Goal: Communication & Community: Answer question/provide support

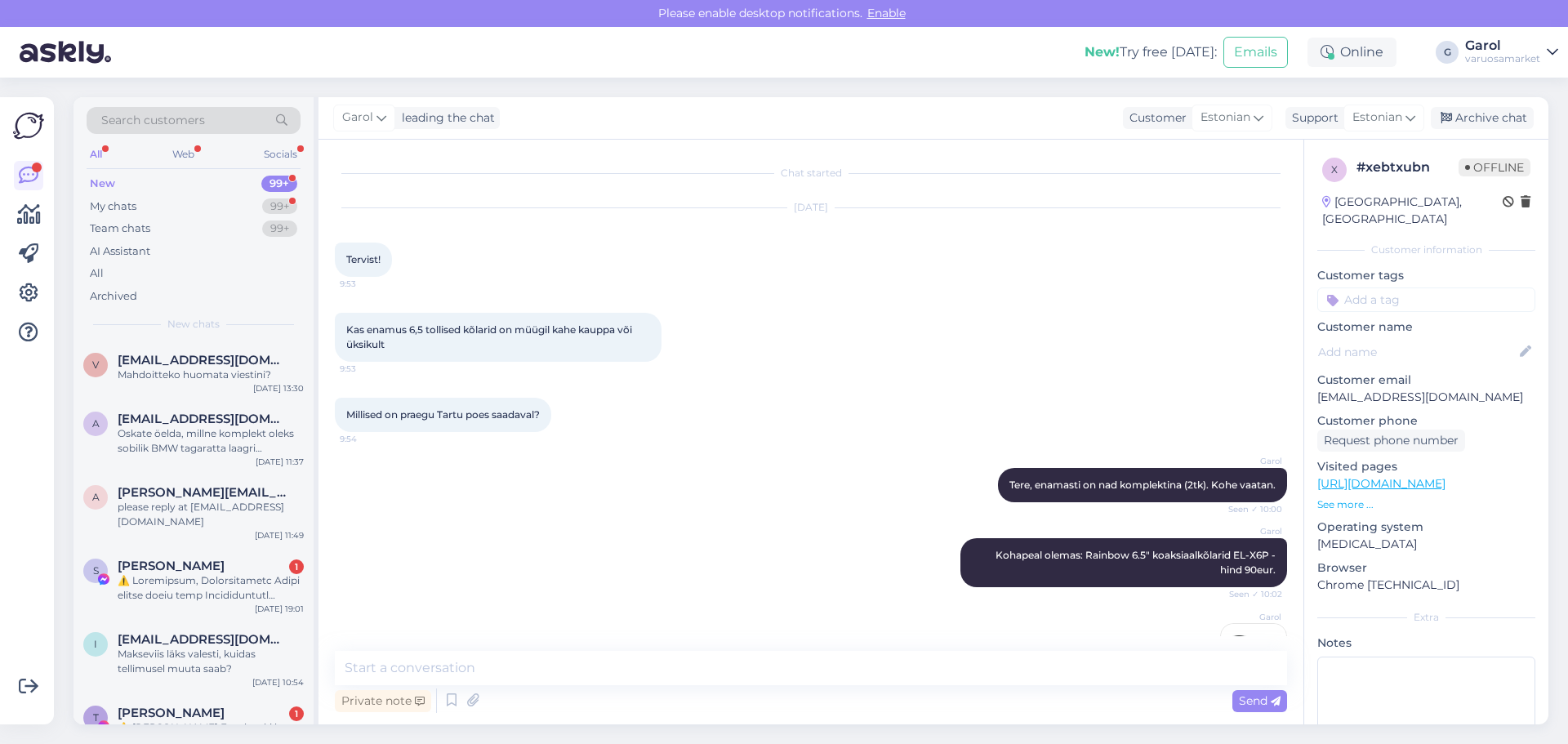
scroll to position [925, 0]
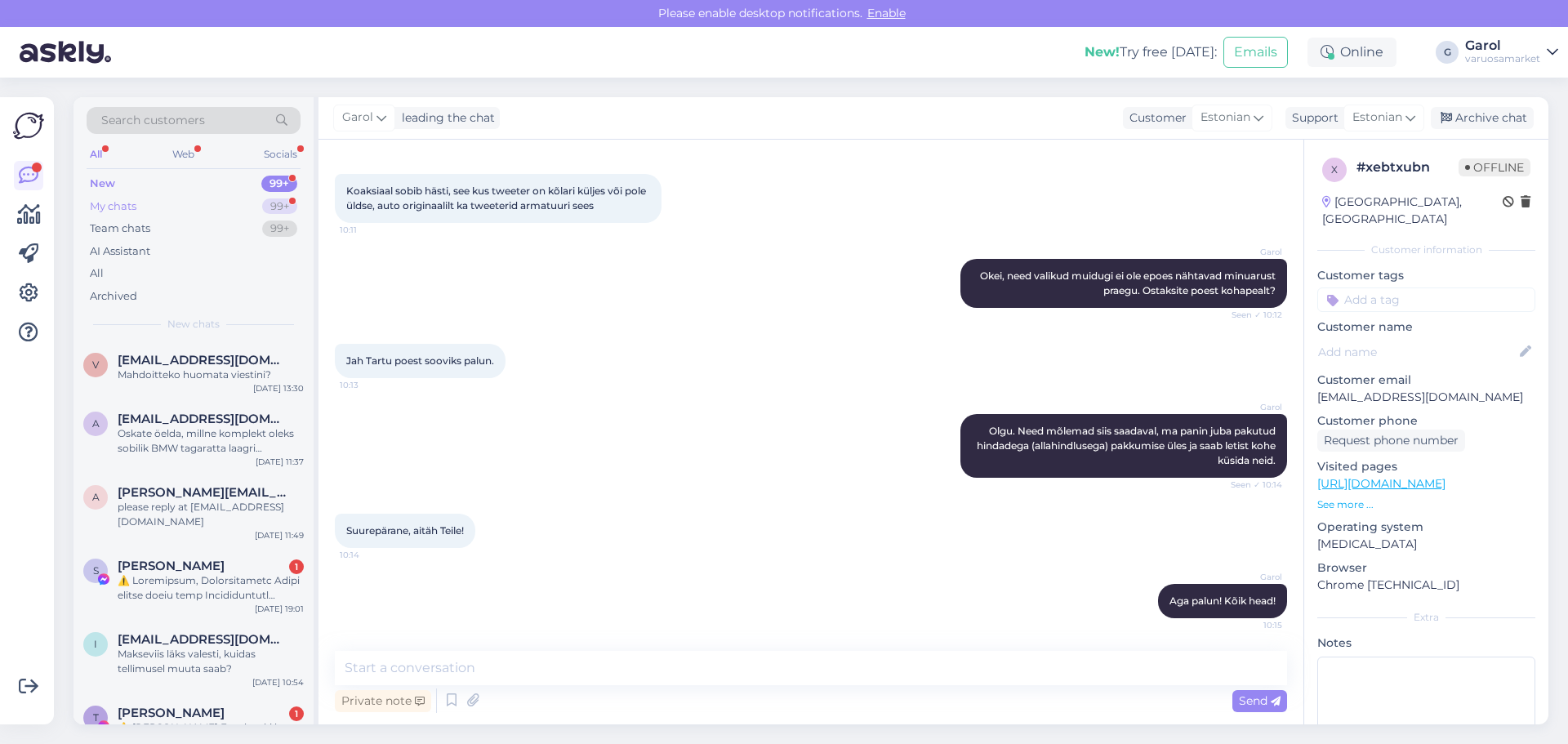
click at [265, 205] on div "99+" at bounding box center [279, 206] width 35 height 16
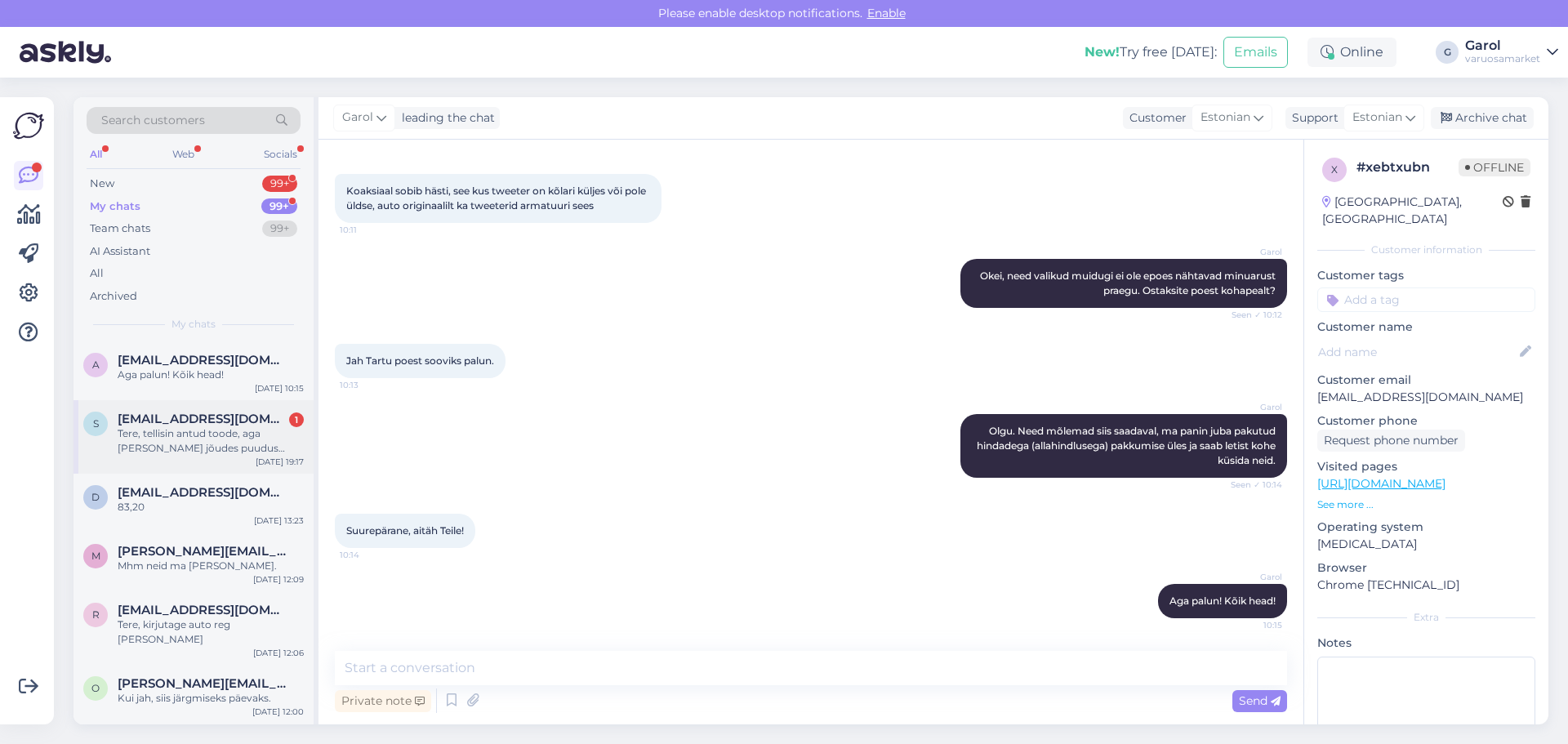
click at [222, 440] on div "Tere, tellisin antud toode, aga [PERSON_NAME] jõudes puudus komplektis toote in…" at bounding box center [211, 441] width 187 height 29
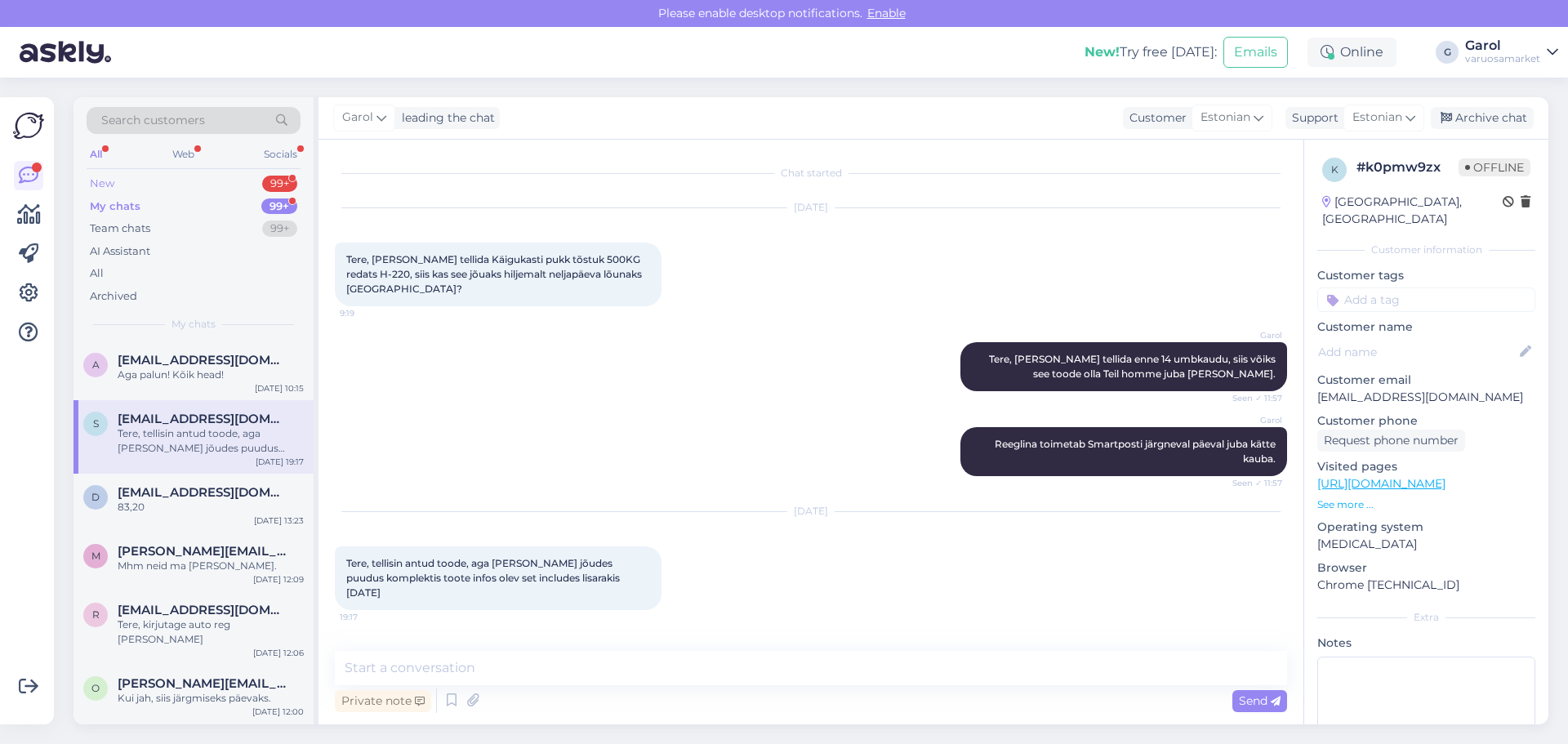
click at [258, 179] on div "New 99+" at bounding box center [193, 183] width 214 height 23
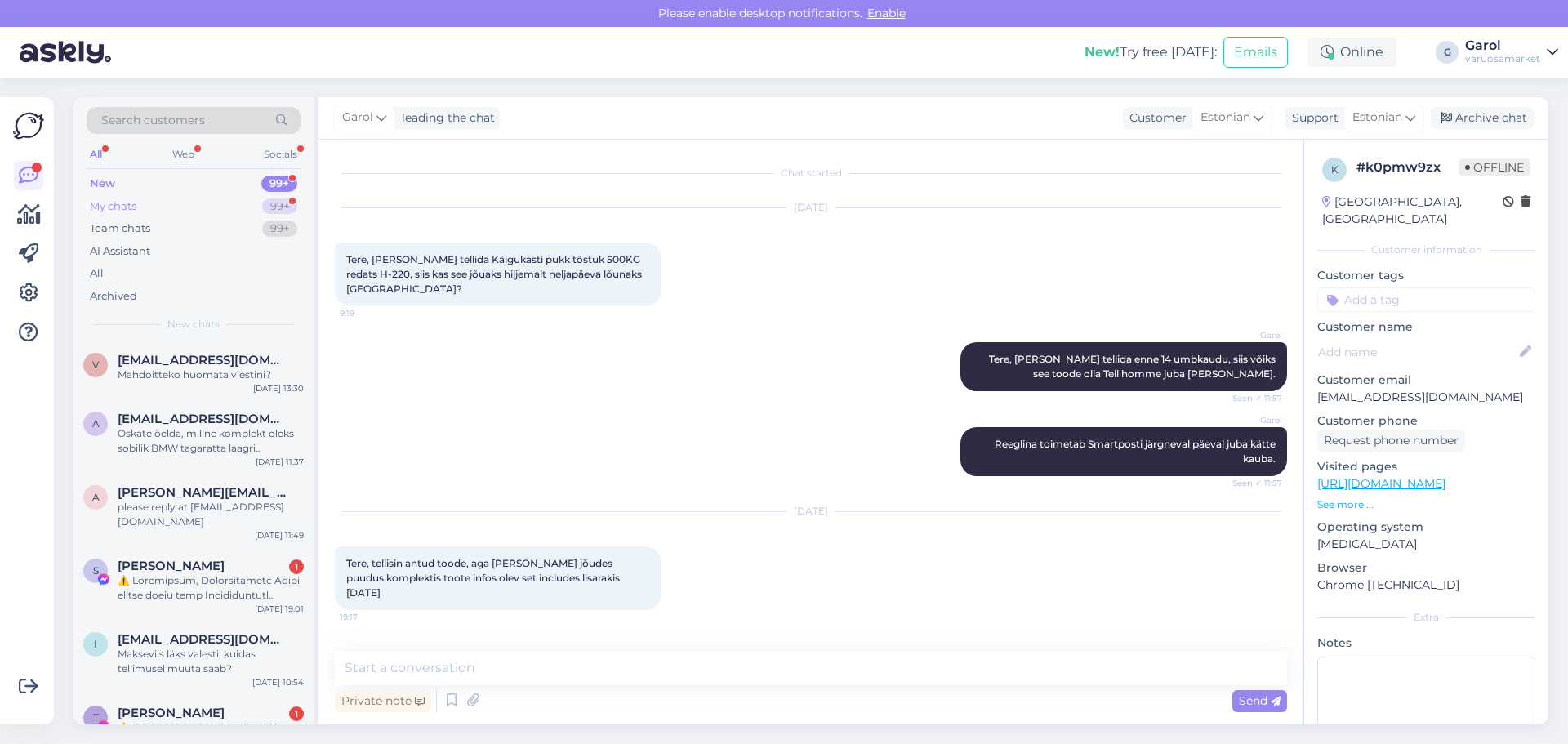
click at [228, 205] on div "My chats 99+" at bounding box center [193, 206] width 214 height 23
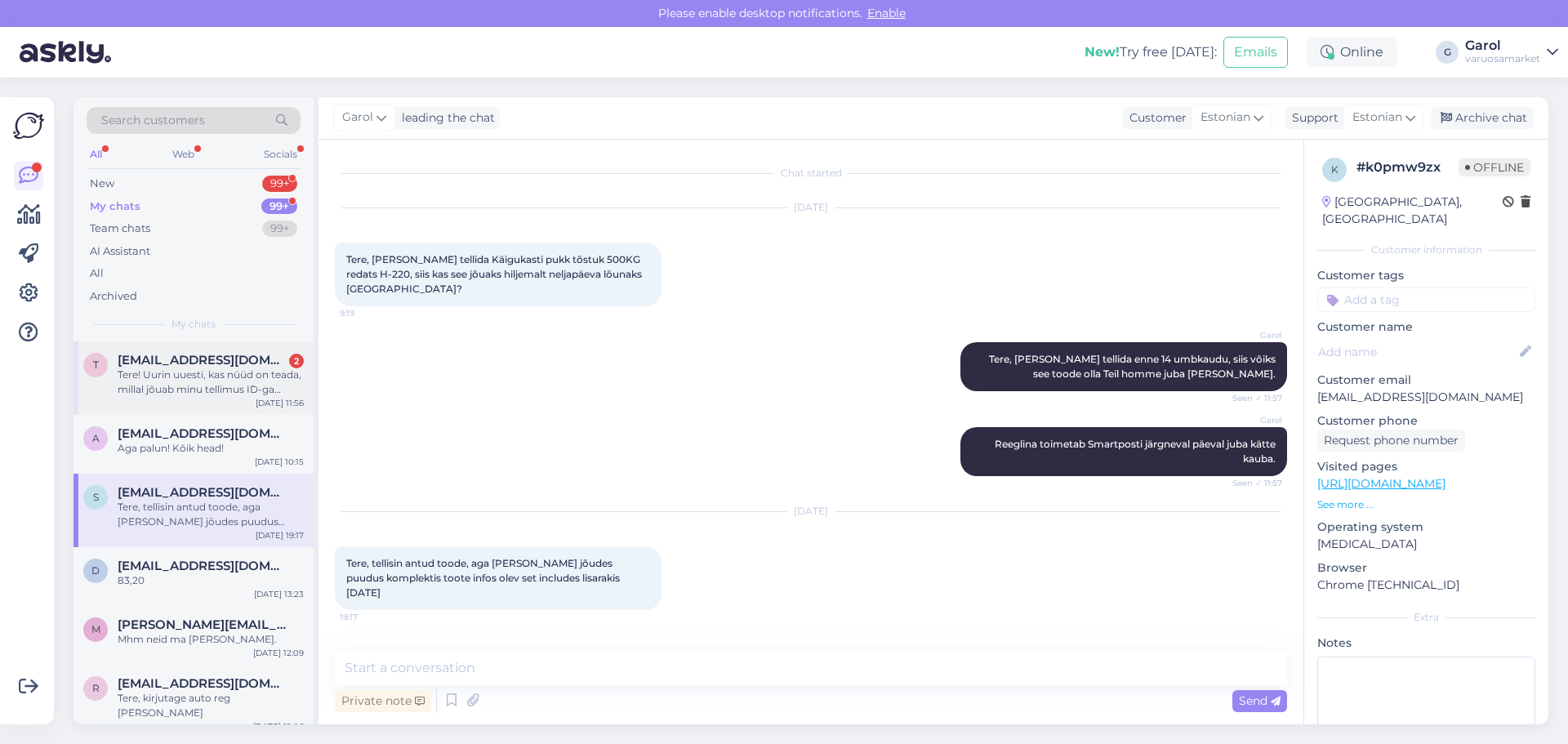
click at [175, 379] on div "Tere! Uurin uuesti, kas nüüd on teada, millal jõuab minu tellimus ID-ga RQUTKUG…" at bounding box center [211, 382] width 187 height 29
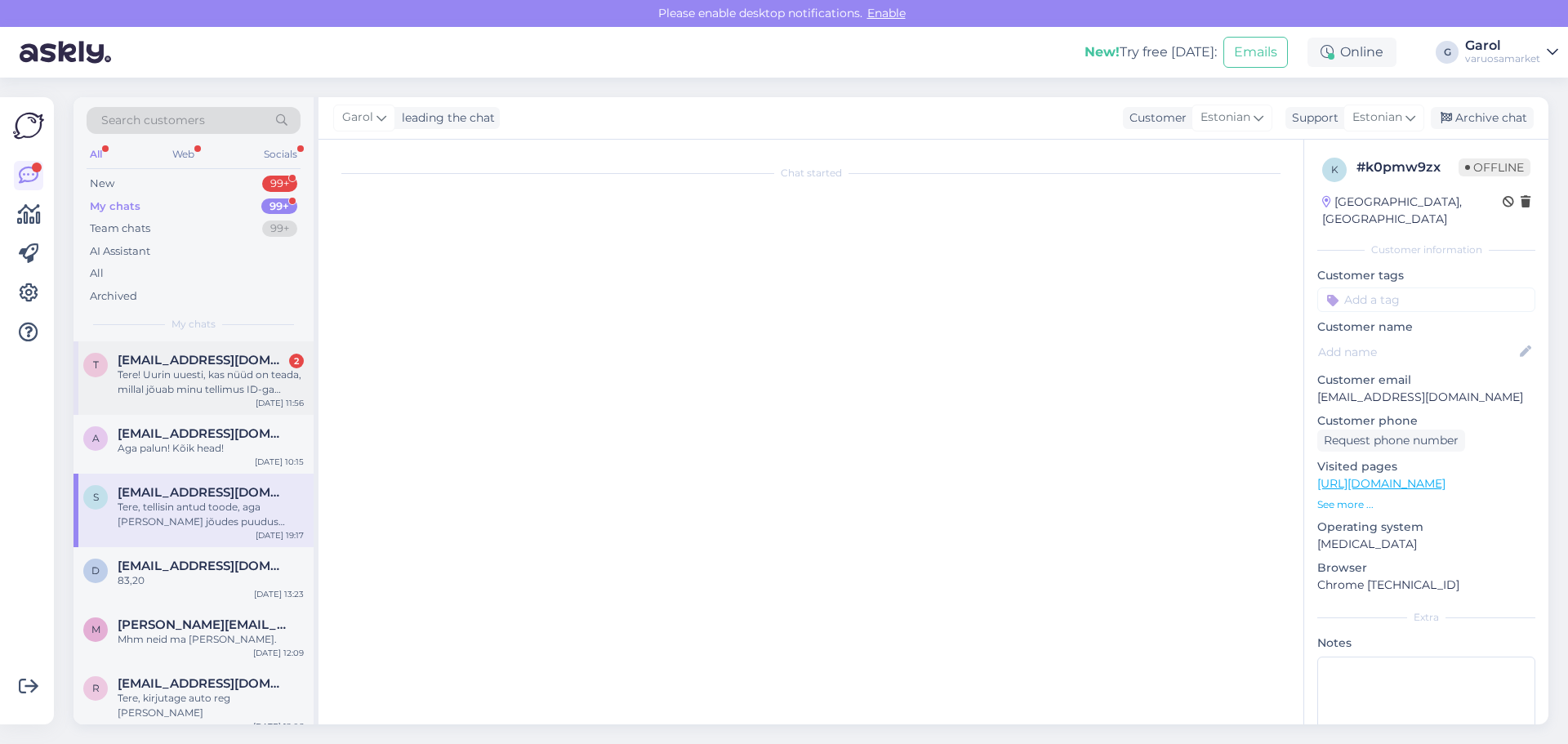
scroll to position [117, 0]
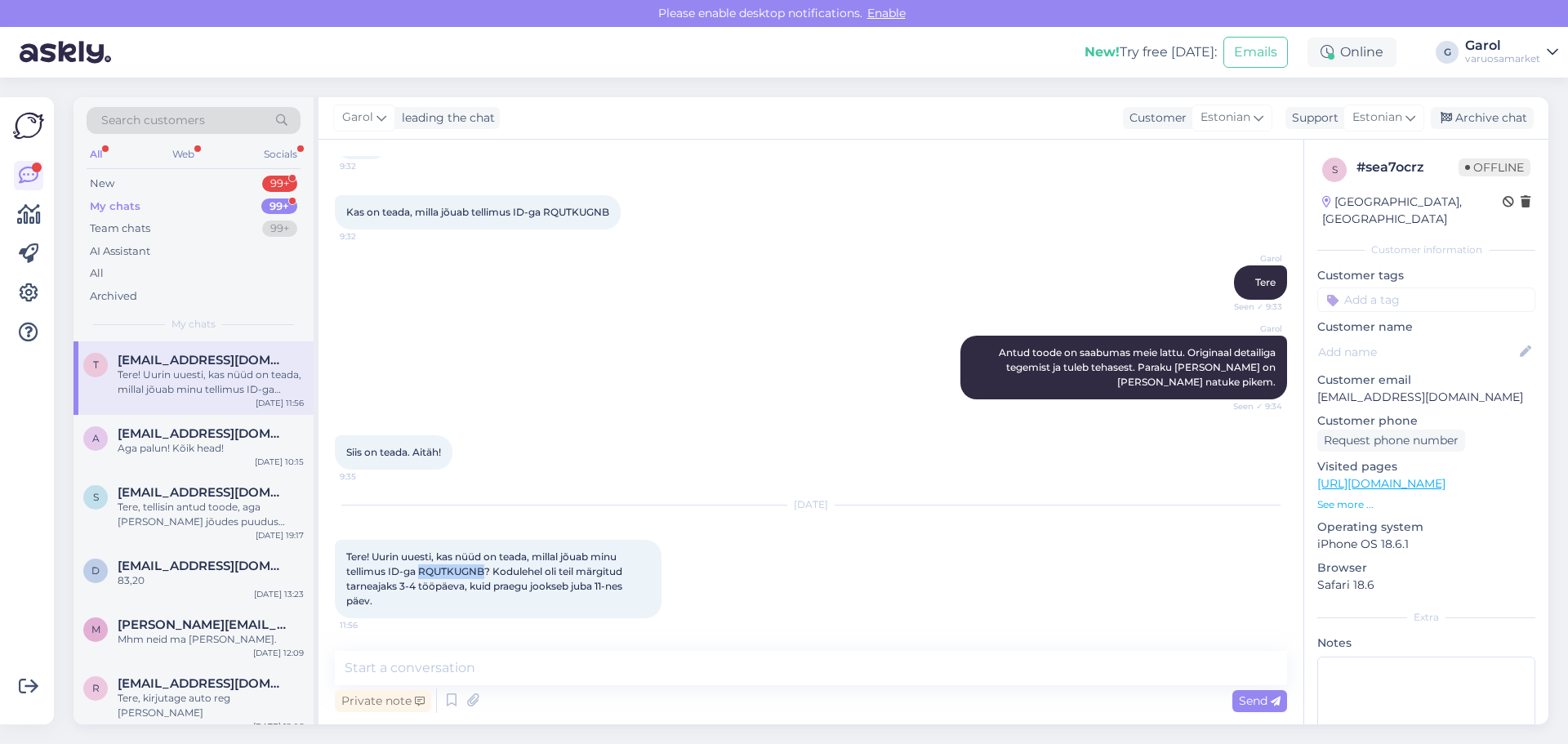
drag, startPoint x: 421, startPoint y: 571, endPoint x: 486, endPoint y: 573, distance: 65.0
click at [486, 573] on span "Tere! Uurin uuesti, kas nüüd on teada, millal jõuab minu tellimus ID-ga RQUTKUG…" at bounding box center [485, 579] width 278 height 57
copy span "RQUTKUGNB"
click at [241, 182] on div "New 99+" at bounding box center [193, 183] width 214 height 23
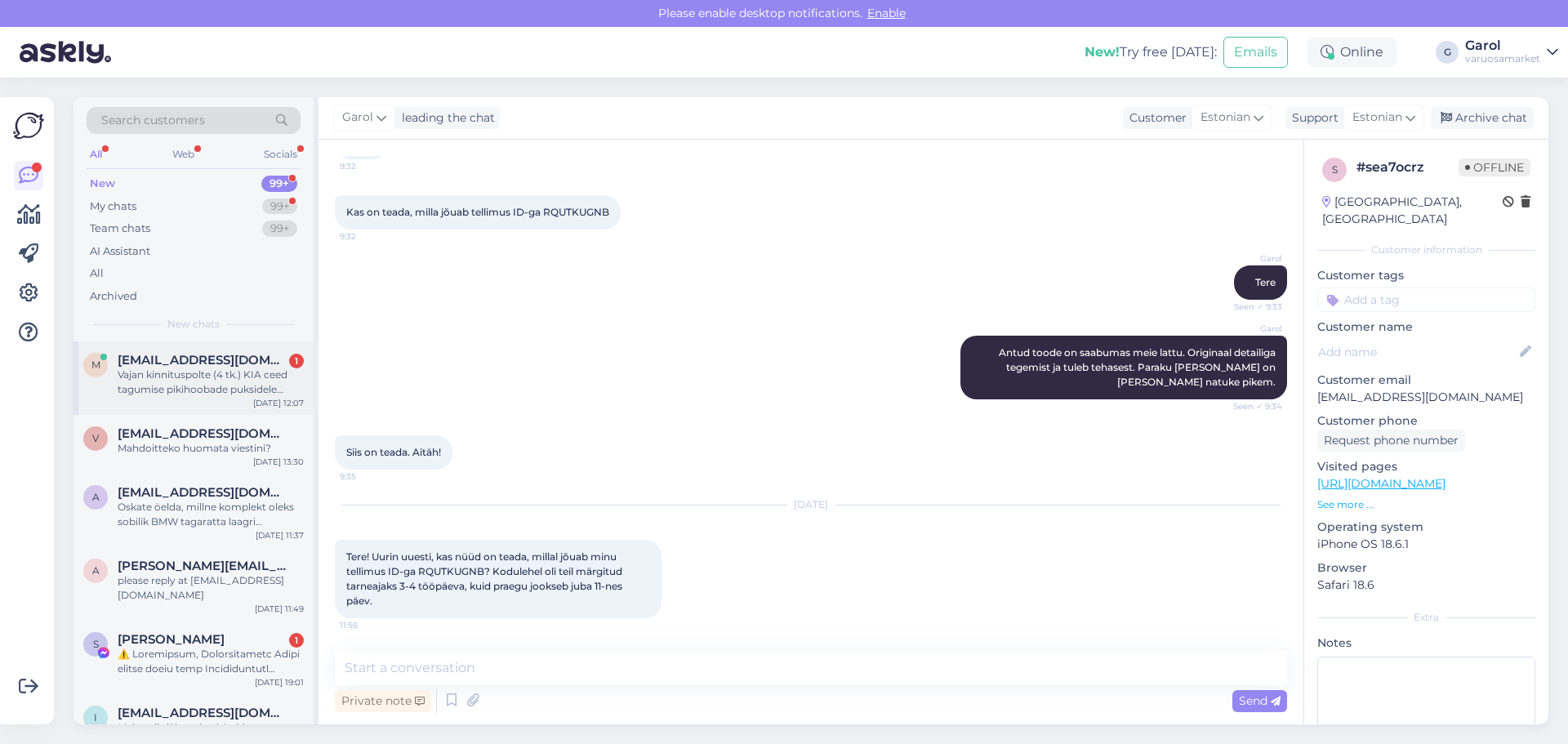
click at [211, 390] on div "Vajan kinnituspolte (4 tk.) KIA ceed tagumise pikihoobade puksidele (puksi OEM …" at bounding box center [211, 382] width 187 height 29
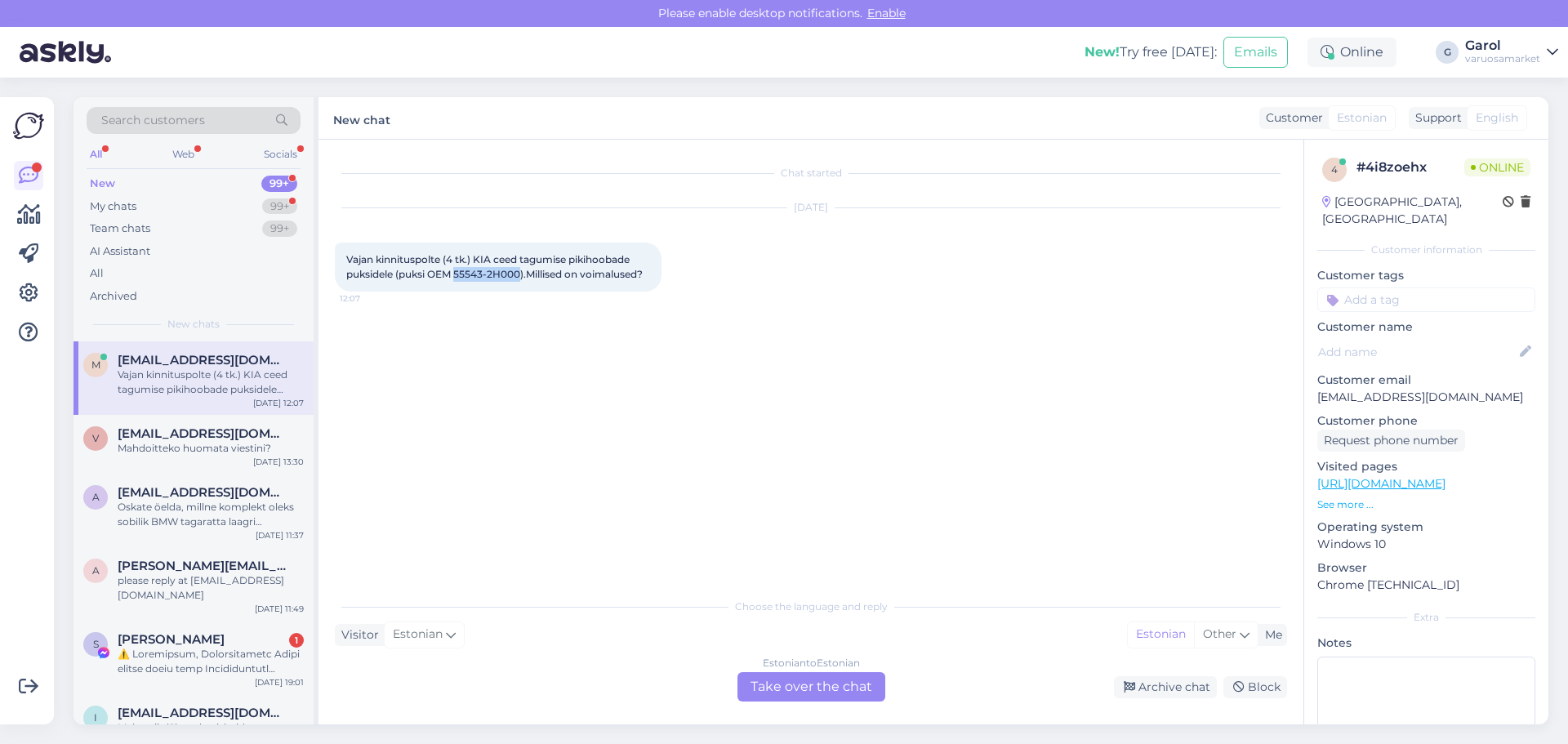
drag, startPoint x: 456, startPoint y: 275, endPoint x: 520, endPoint y: 276, distance: 64.0
click at [520, 276] on span "Vajan kinnituspolte (4 tk.) KIA ceed tagumise pikihoobade puksidele (puksi OEM …" at bounding box center [495, 266] width 296 height 27
copy span "55543-2H000"
click at [783, 688] on div "Estonian to Estonian Take over the chat" at bounding box center [811, 687] width 148 height 29
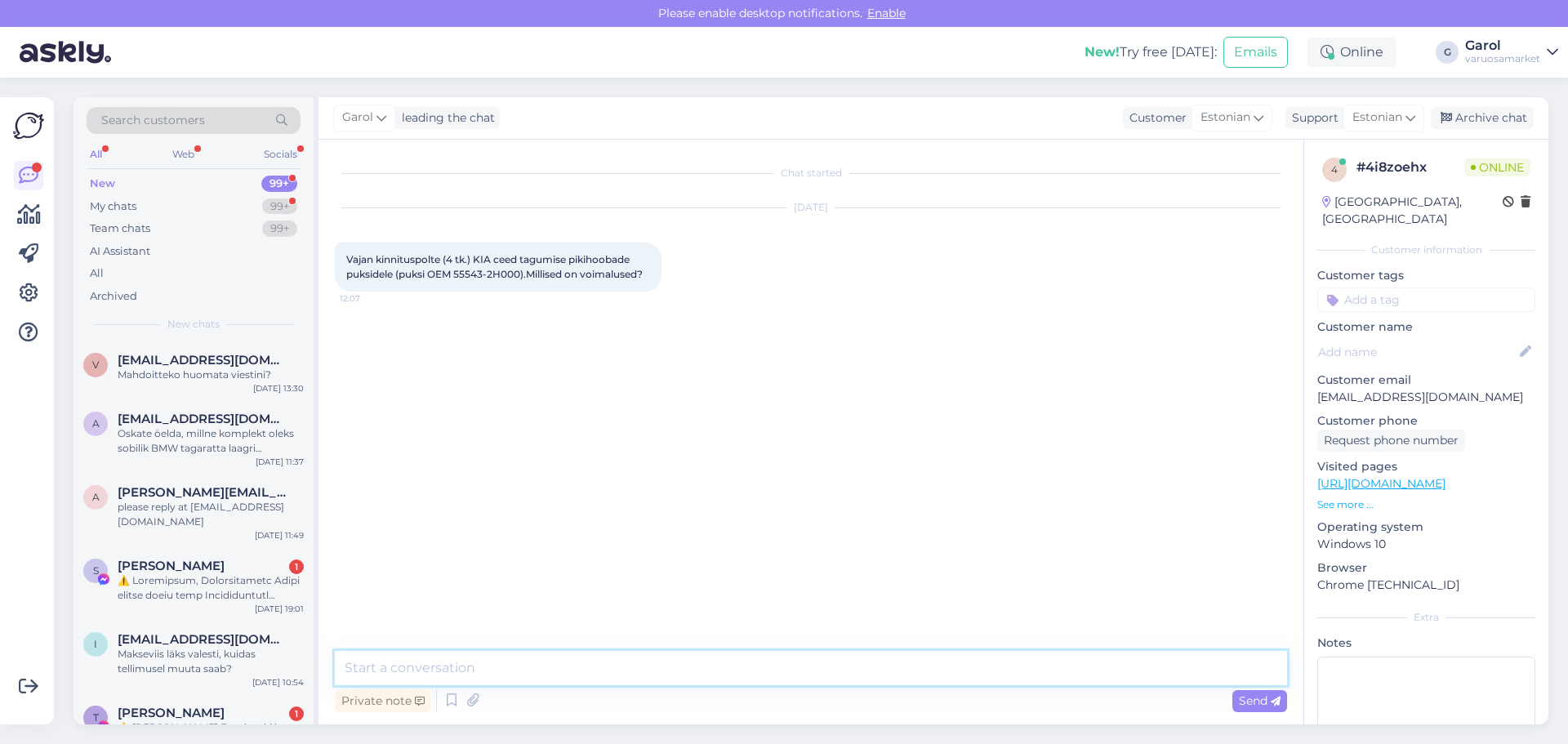
click at [735, 672] on textarea at bounding box center [811, 669] width 953 height 34
type textarea "Tere, kirjutage auto reg. [PERSON_NAME] ka. Vaatame üle."
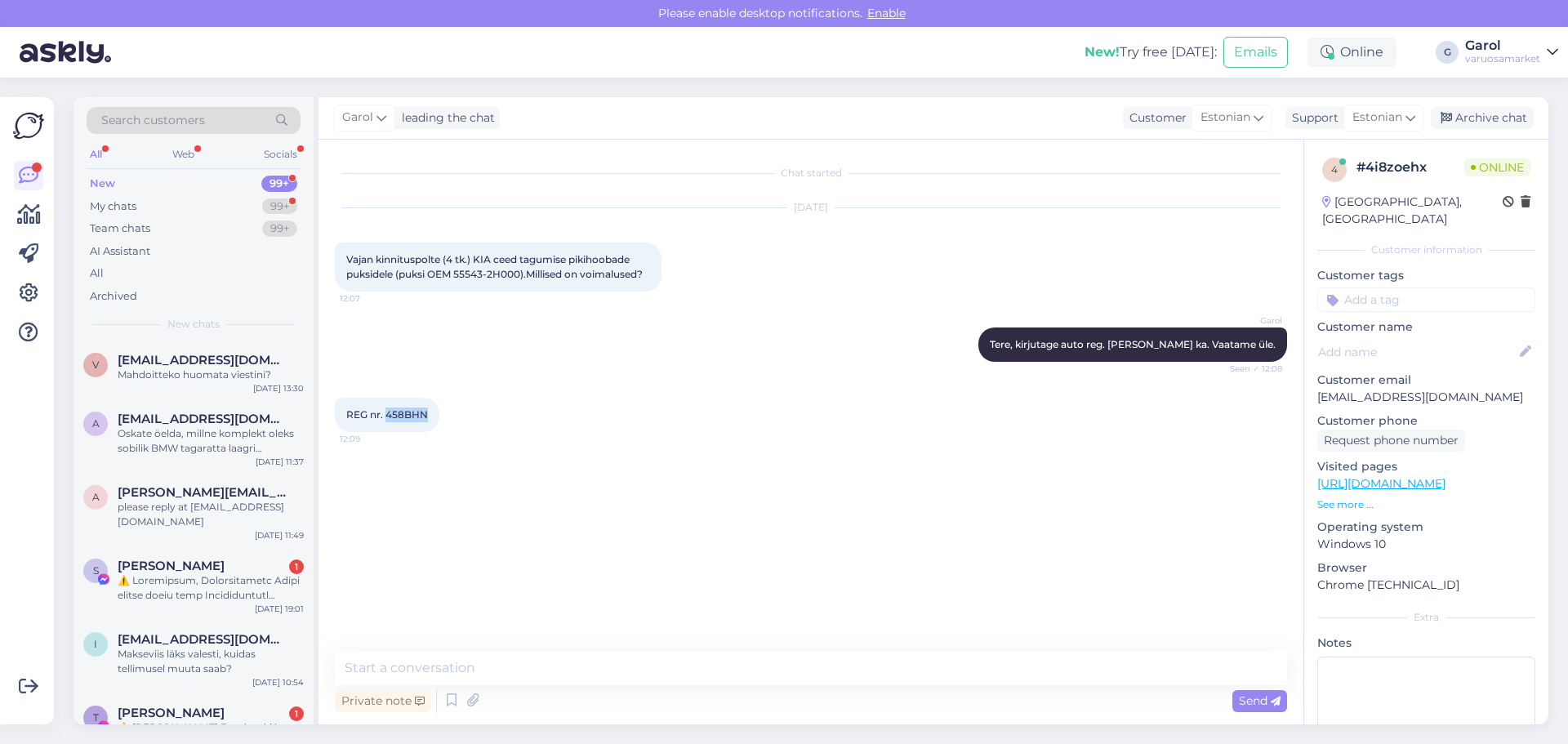
drag, startPoint x: 386, startPoint y: 418, endPoint x: 428, endPoint y: 413, distance: 42.3
click at [428, 413] on div "REG nr. 458BHN 12:09" at bounding box center [387, 415] width 104 height 34
copy span "458BHN"
click at [665, 664] on textarea at bounding box center [811, 669] width 953 height 34
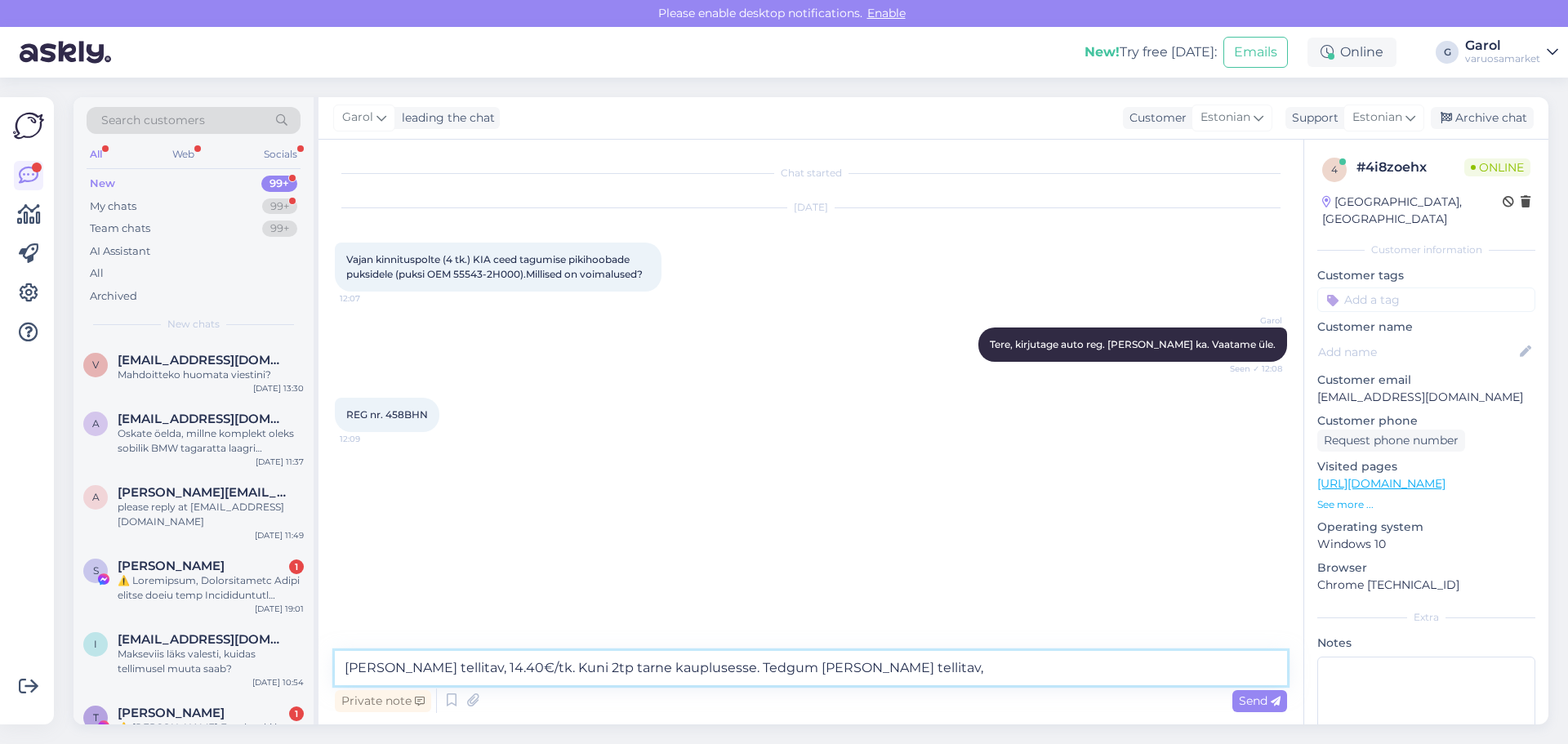
click at [864, 670] on textarea "[PERSON_NAME] tellitav, 14.40€/tk. Kuni 2tp tarne kauplusesse. Tedgum [PERSON_N…" at bounding box center [811, 669] width 953 height 34
type textarea "[PERSON_NAME] tellitav, 14.40€/tk. Kuni 2tp tarne kauplusesse. Tedgum [PERSON_N…"
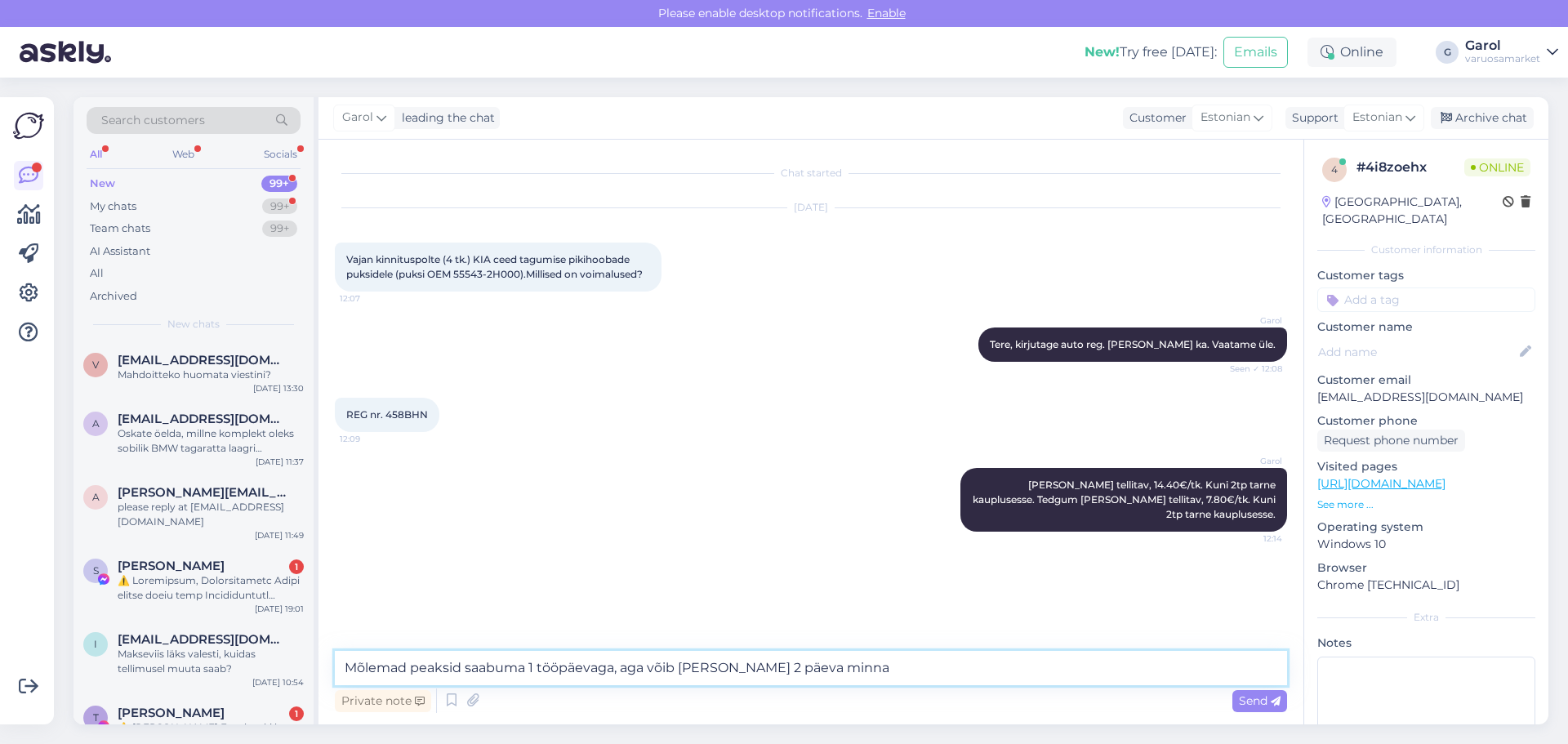
type textarea "Mõlemad peaksid saabuma 1 tööpäevaga, aga võib [PERSON_NAME] 2 päeva minna."
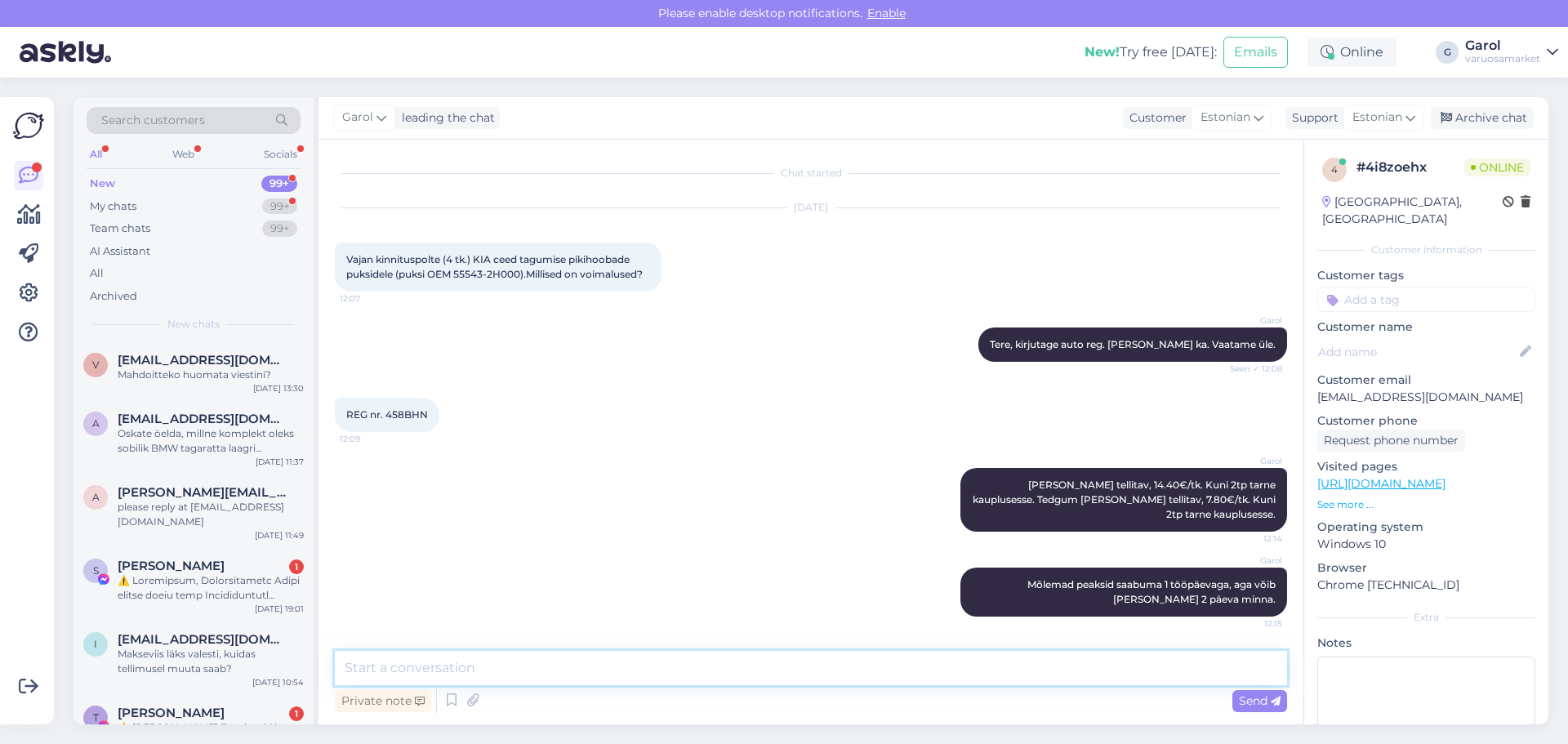
click at [923, 658] on textarea at bounding box center [811, 669] width 953 height 34
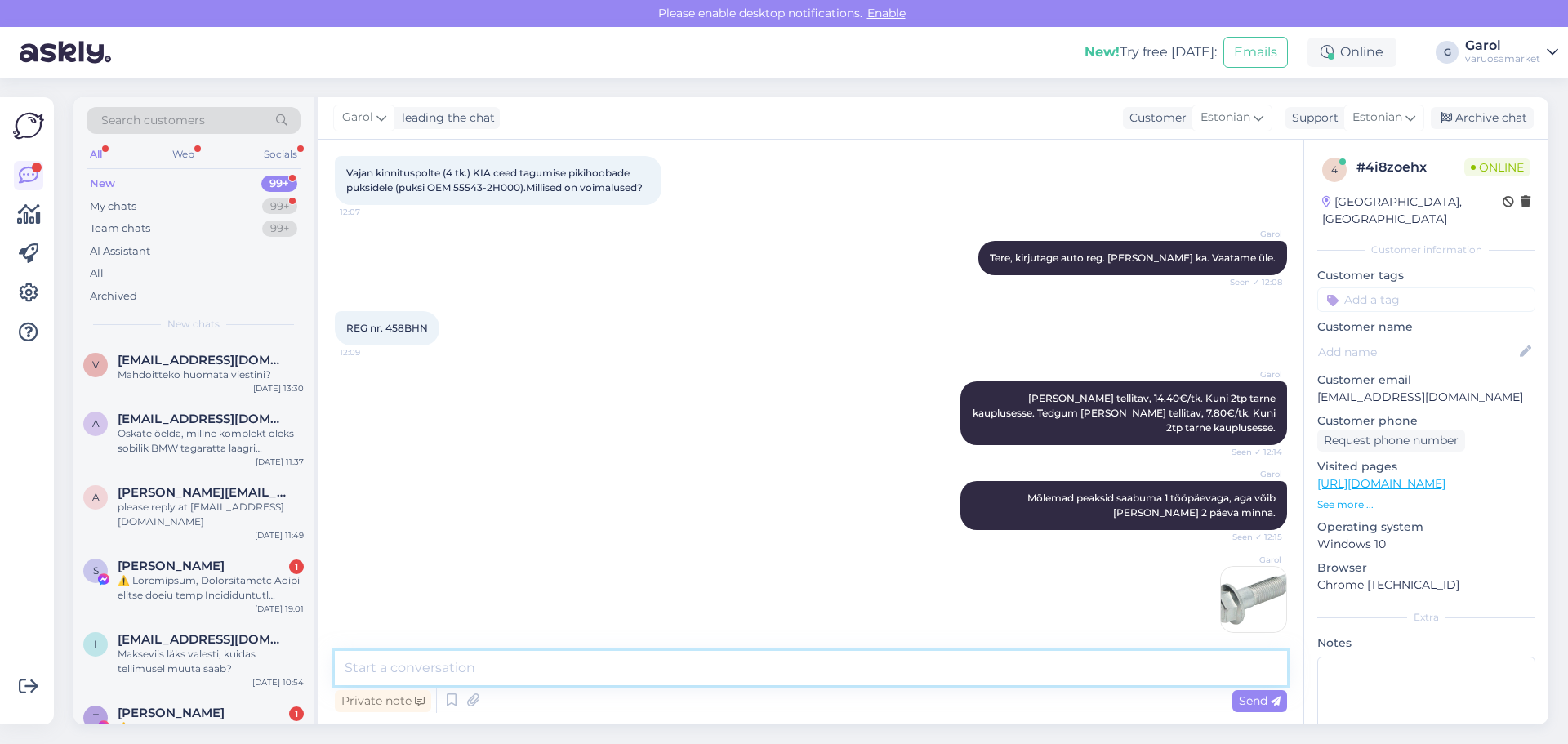
scroll to position [157, 0]
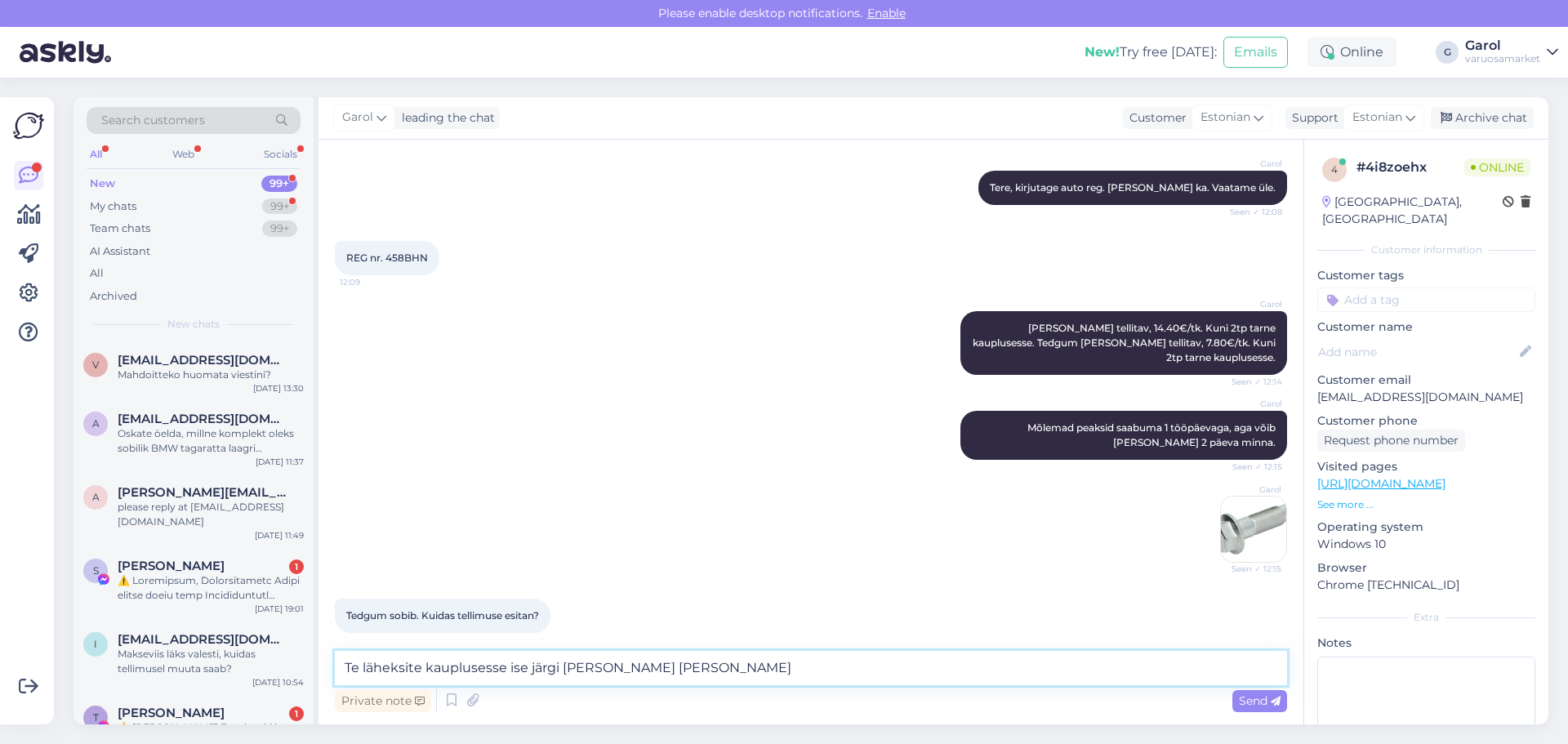
type textarea "Te läheksite kauplusesse ise järgi [PERSON_NAME] [PERSON_NAME]?"
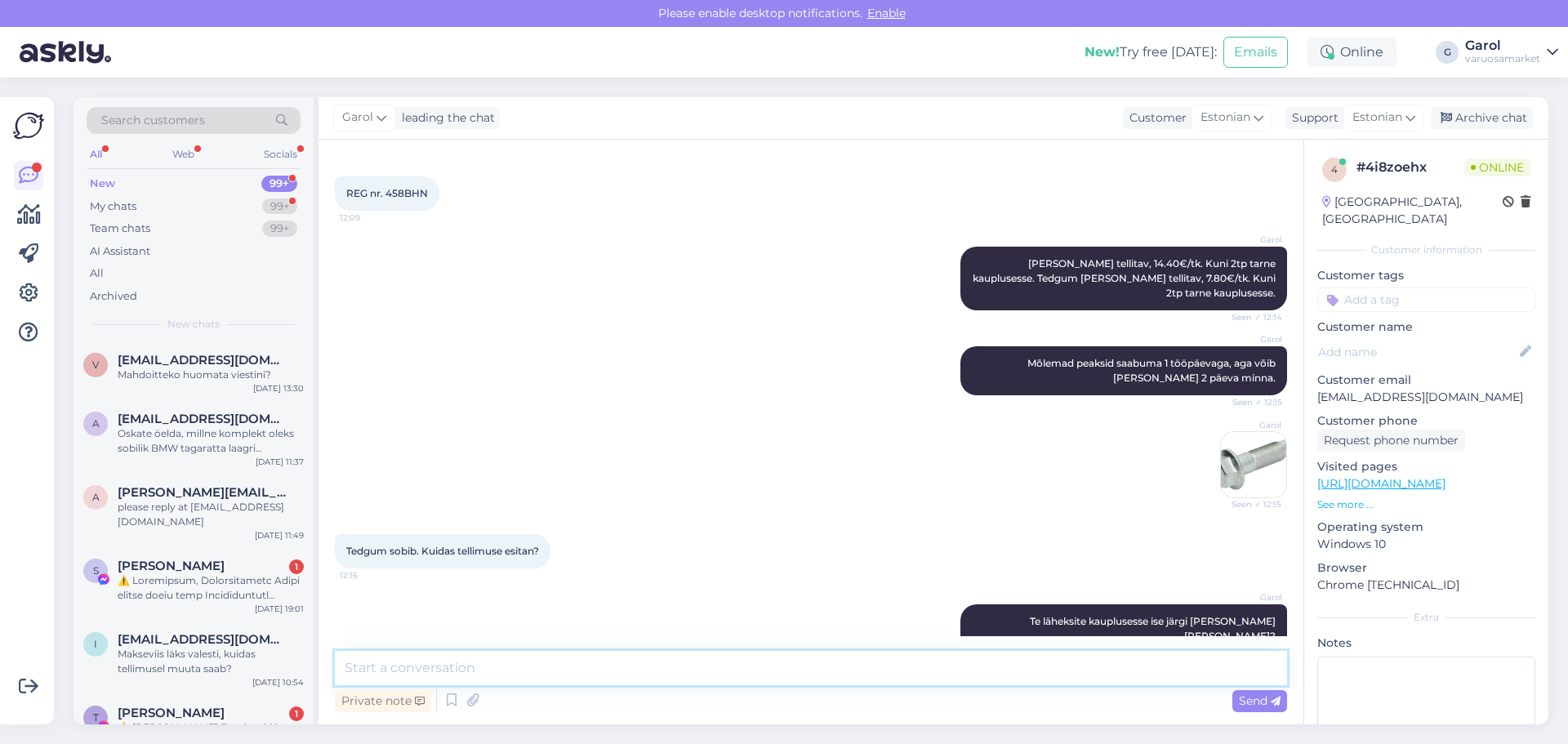
scroll to position [227, 0]
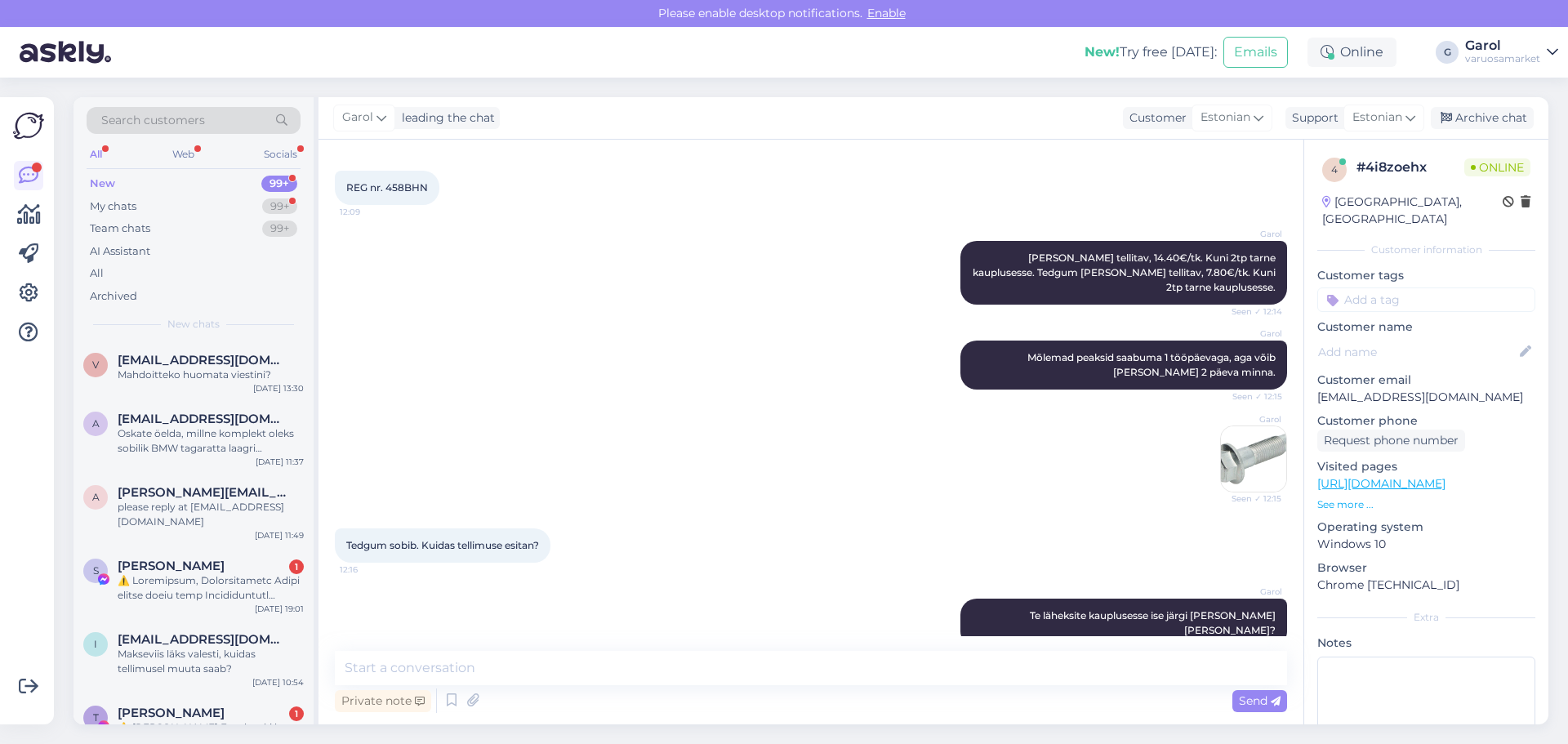
click at [1329, 389] on p "[EMAIL_ADDRESS][DOMAIN_NAME]" at bounding box center [1426, 397] width 218 height 17
copy p "[EMAIL_ADDRESS][DOMAIN_NAME]"
click at [592, 670] on textarea at bounding box center [811, 669] width 953 height 34
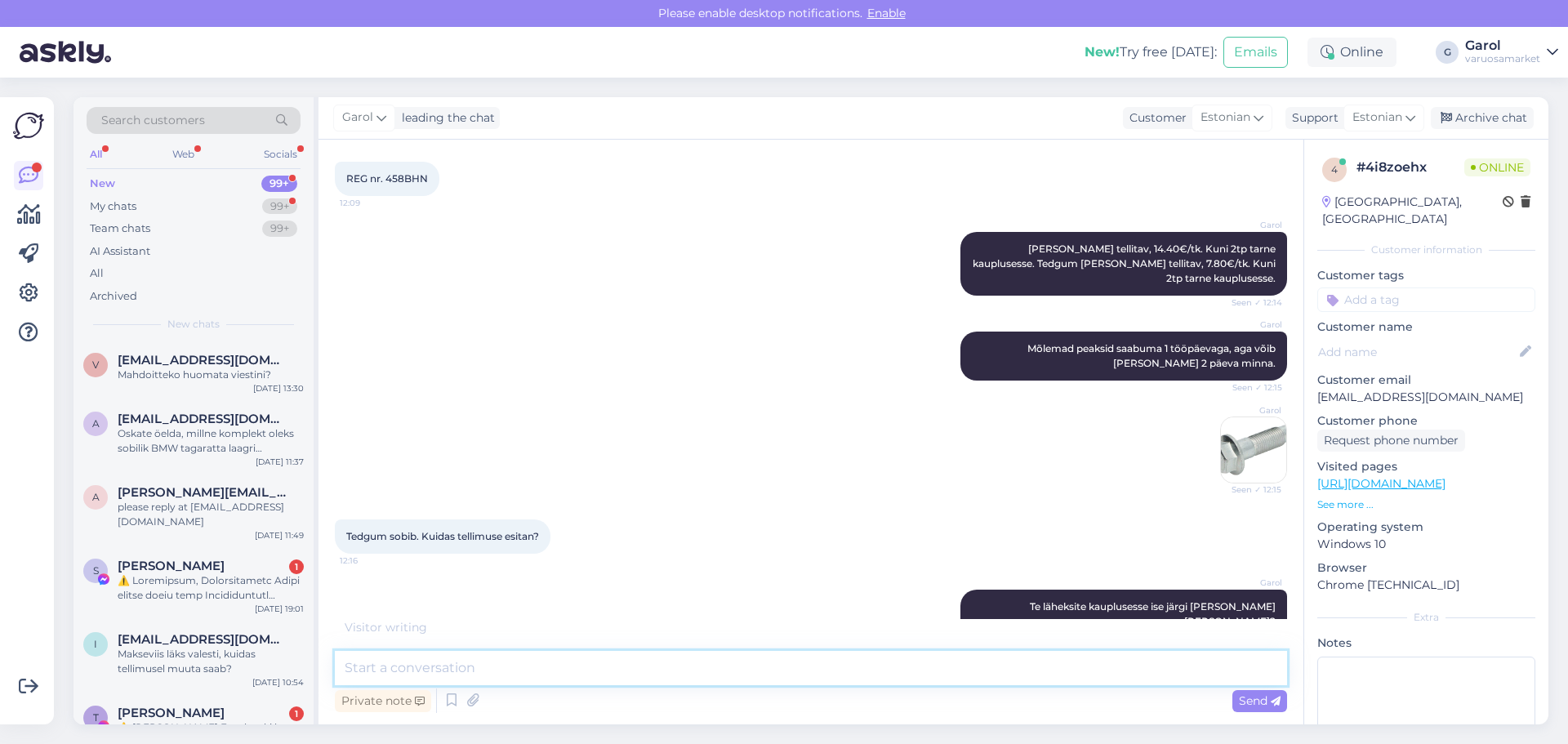
scroll to position [244, 0]
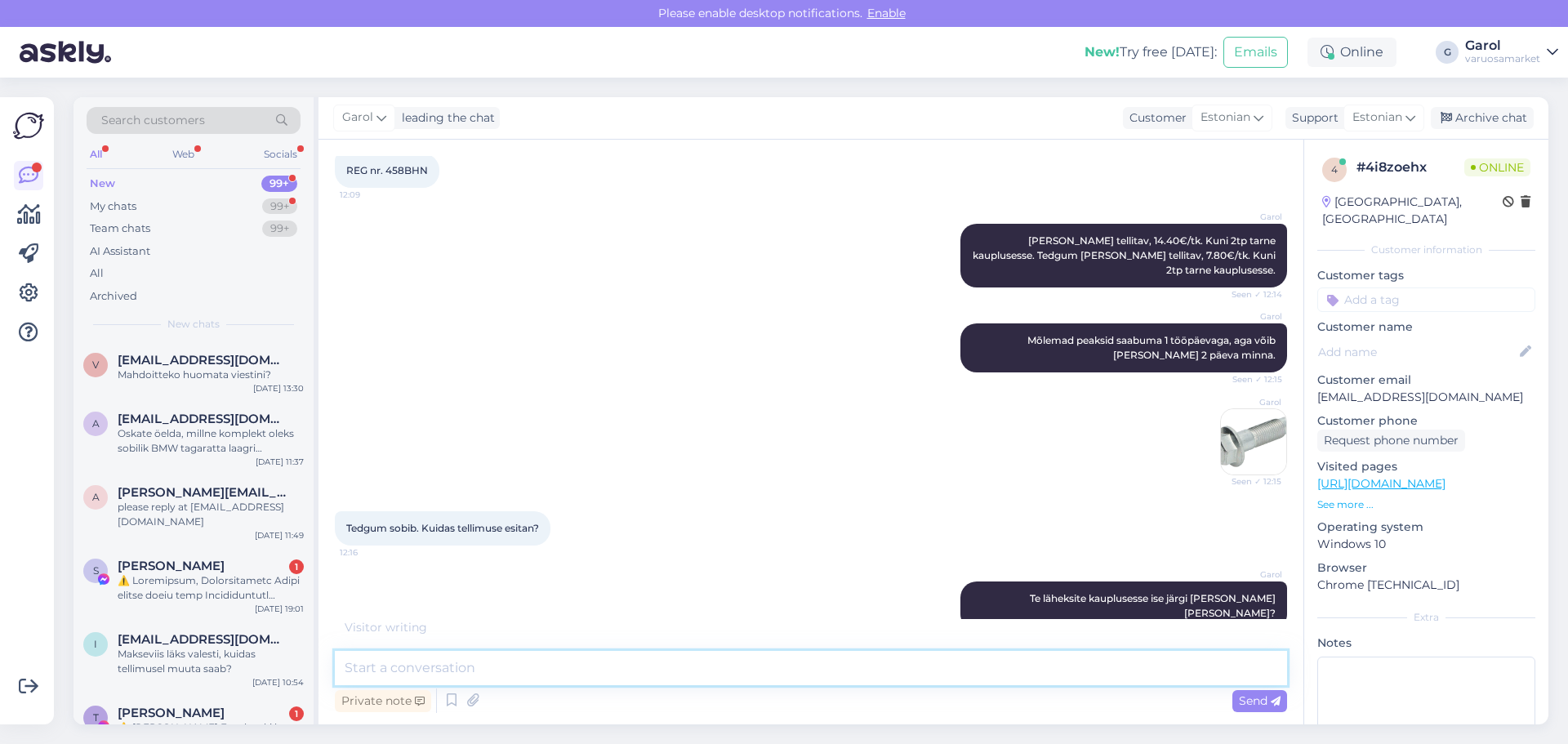
click at [533, 669] on textarea at bounding box center [811, 669] width 953 height 34
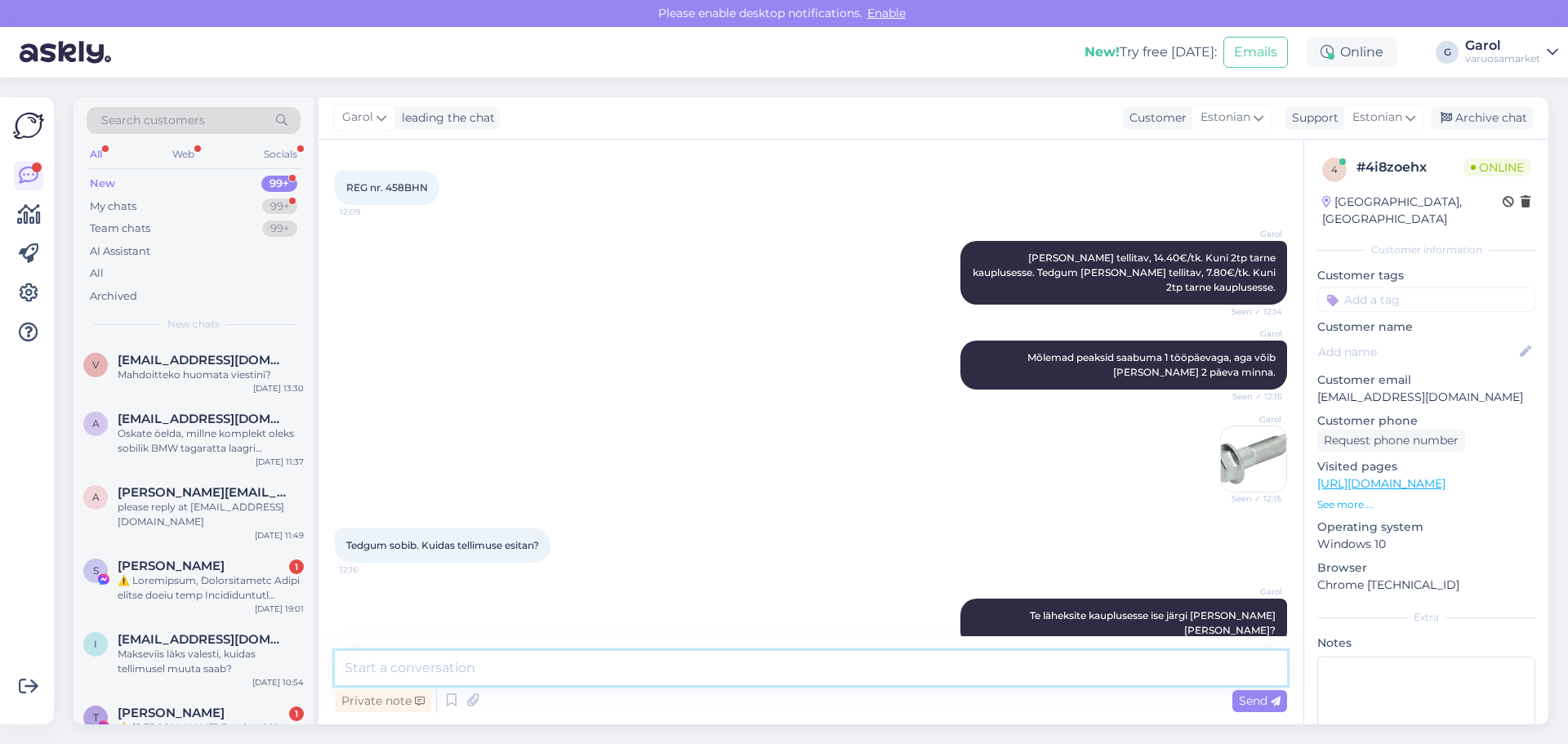
scroll to position [297, 0]
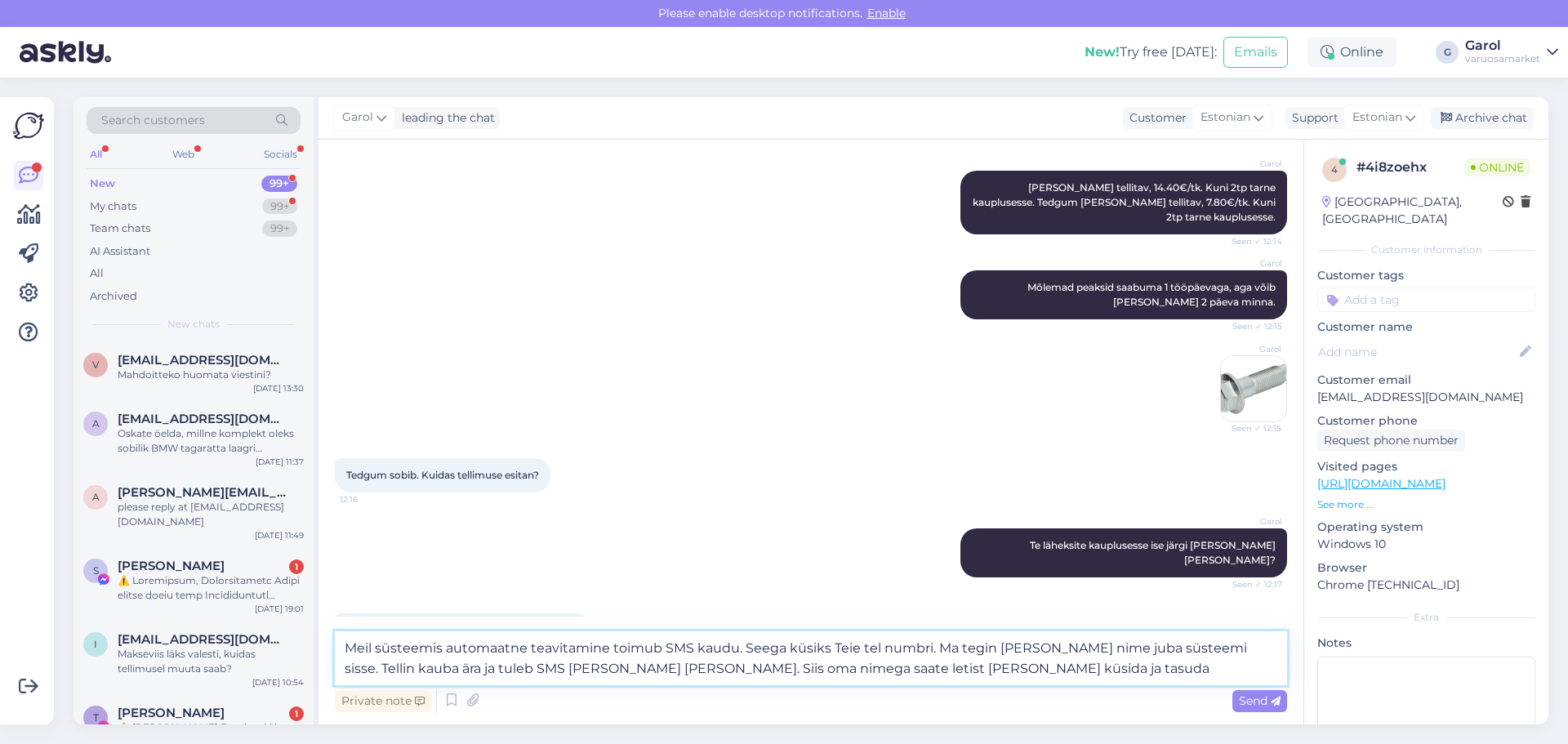
type textarea "Meil süsteemis automaatne teavitamine toimub SMS kaudu. Seega küsiks Teie tel n…"
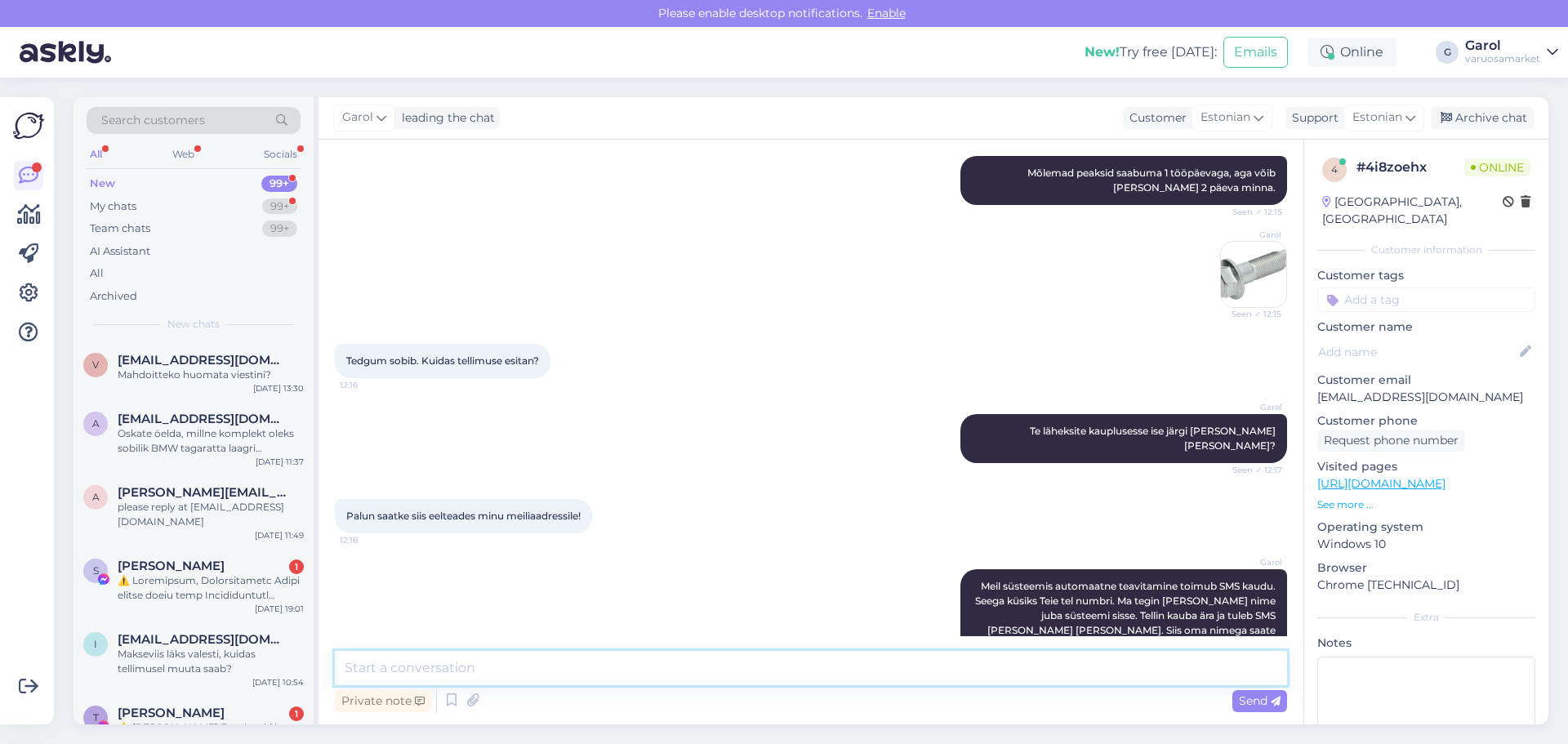
scroll to position [482, 0]
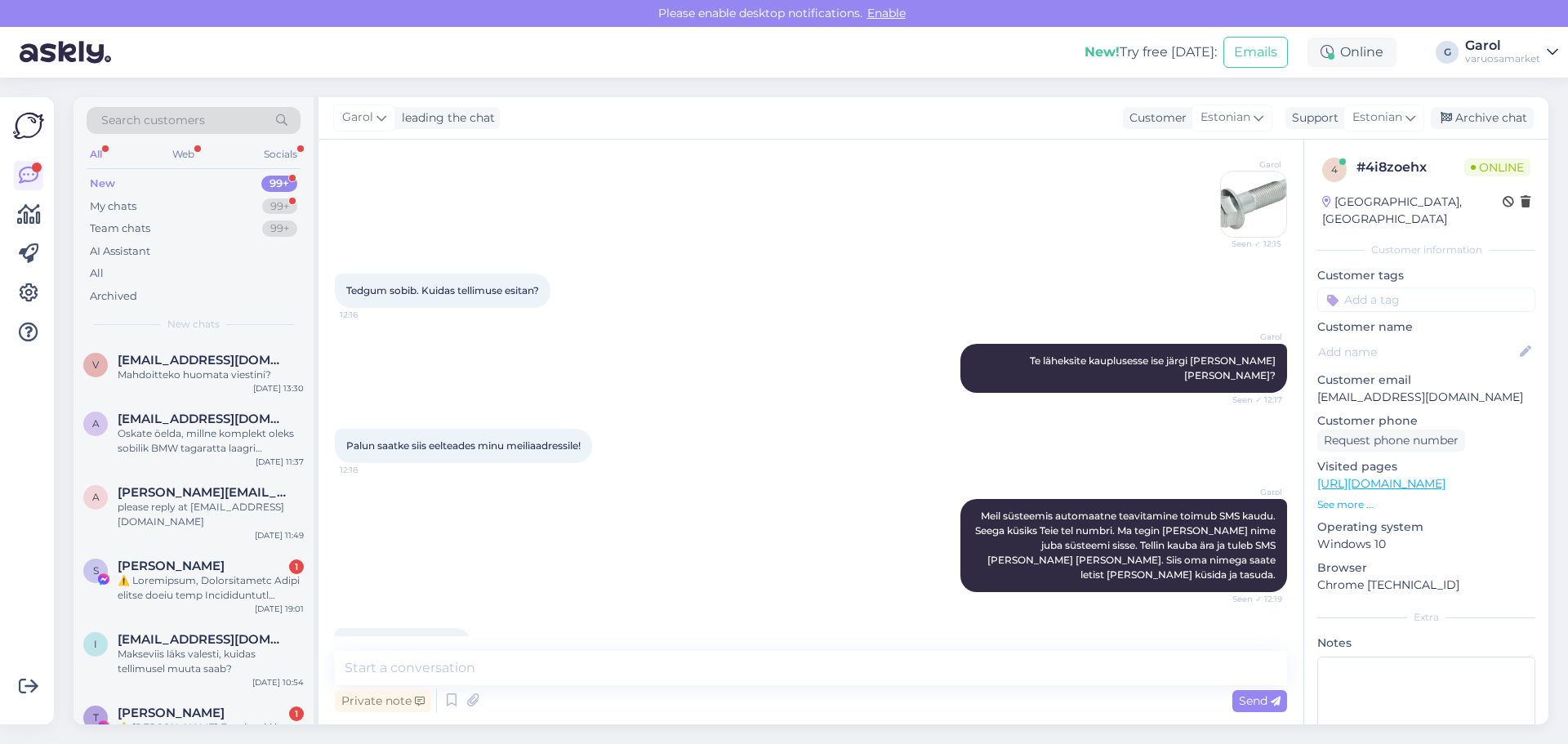
drag, startPoint x: 365, startPoint y: 601, endPoint x: 413, endPoint y: 603, distance: 48.0
click at [413, 628] on div "Tel. 53736708 12:19" at bounding box center [402, 646] width 136 height 34
copy span "53736708"
click at [563, 675] on textarea at bounding box center [811, 669] width 953 height 34
type textarea "[PERSON_NAME] tellitud! :)"
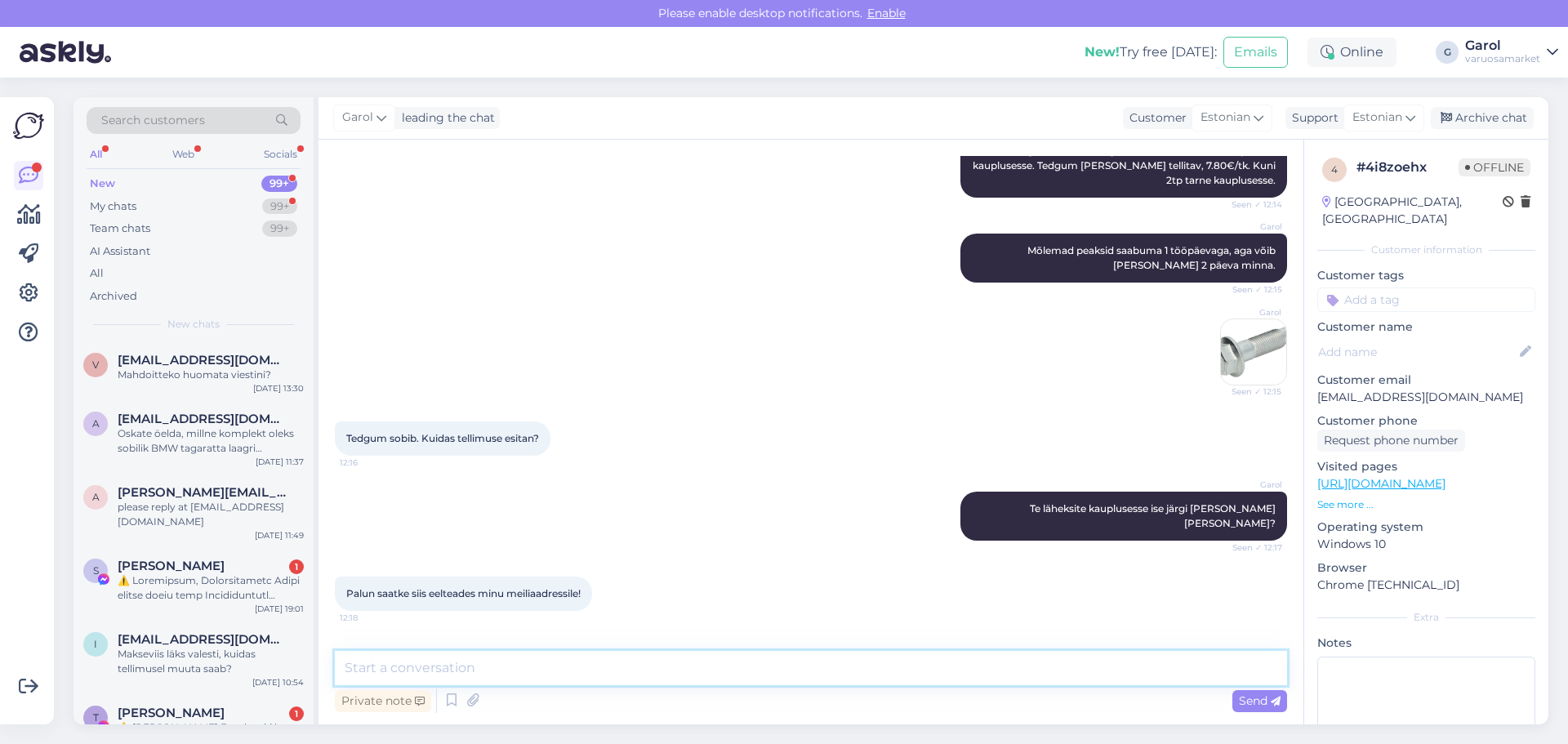
scroll to position [214, 0]
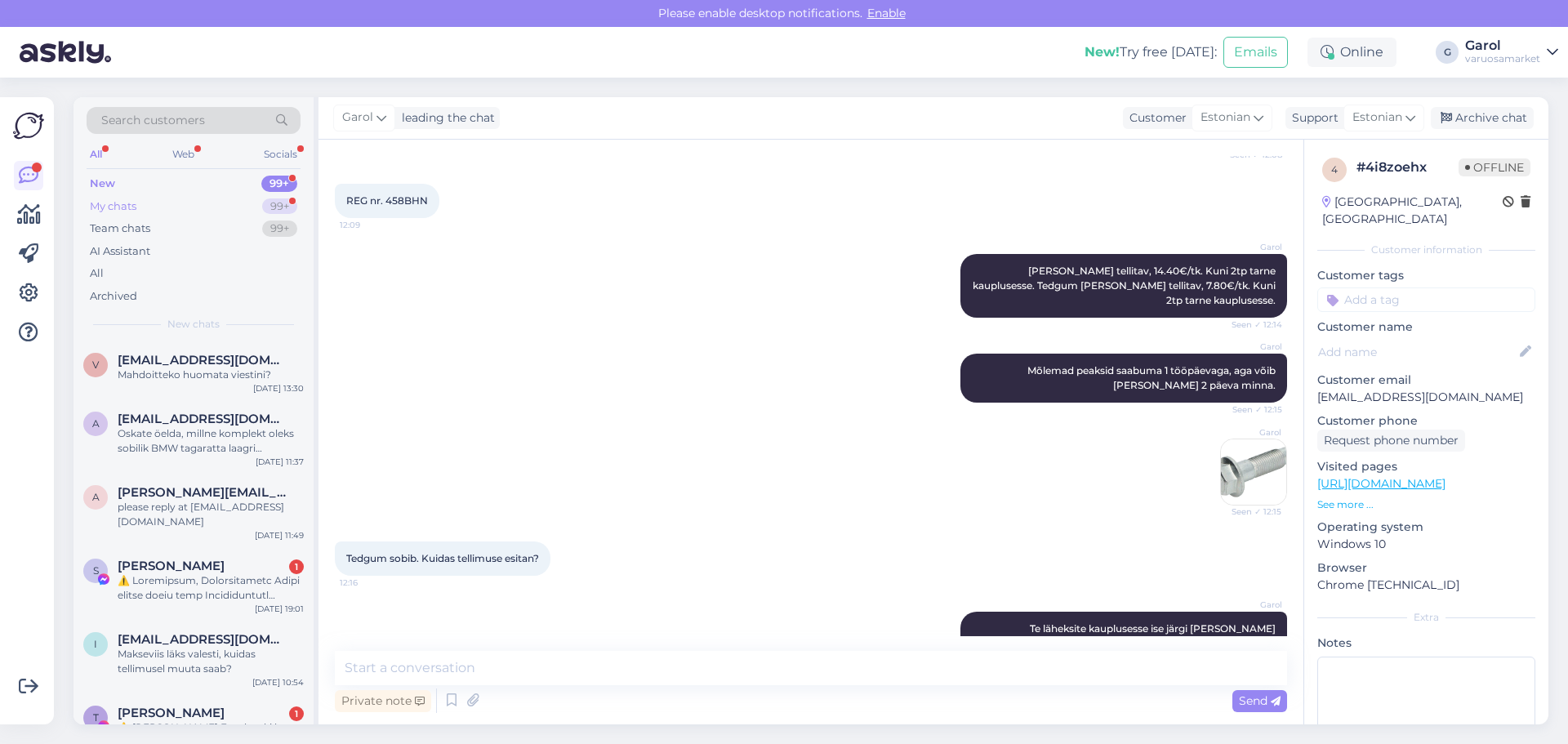
click at [216, 211] on div "My chats 99+" at bounding box center [193, 206] width 214 height 23
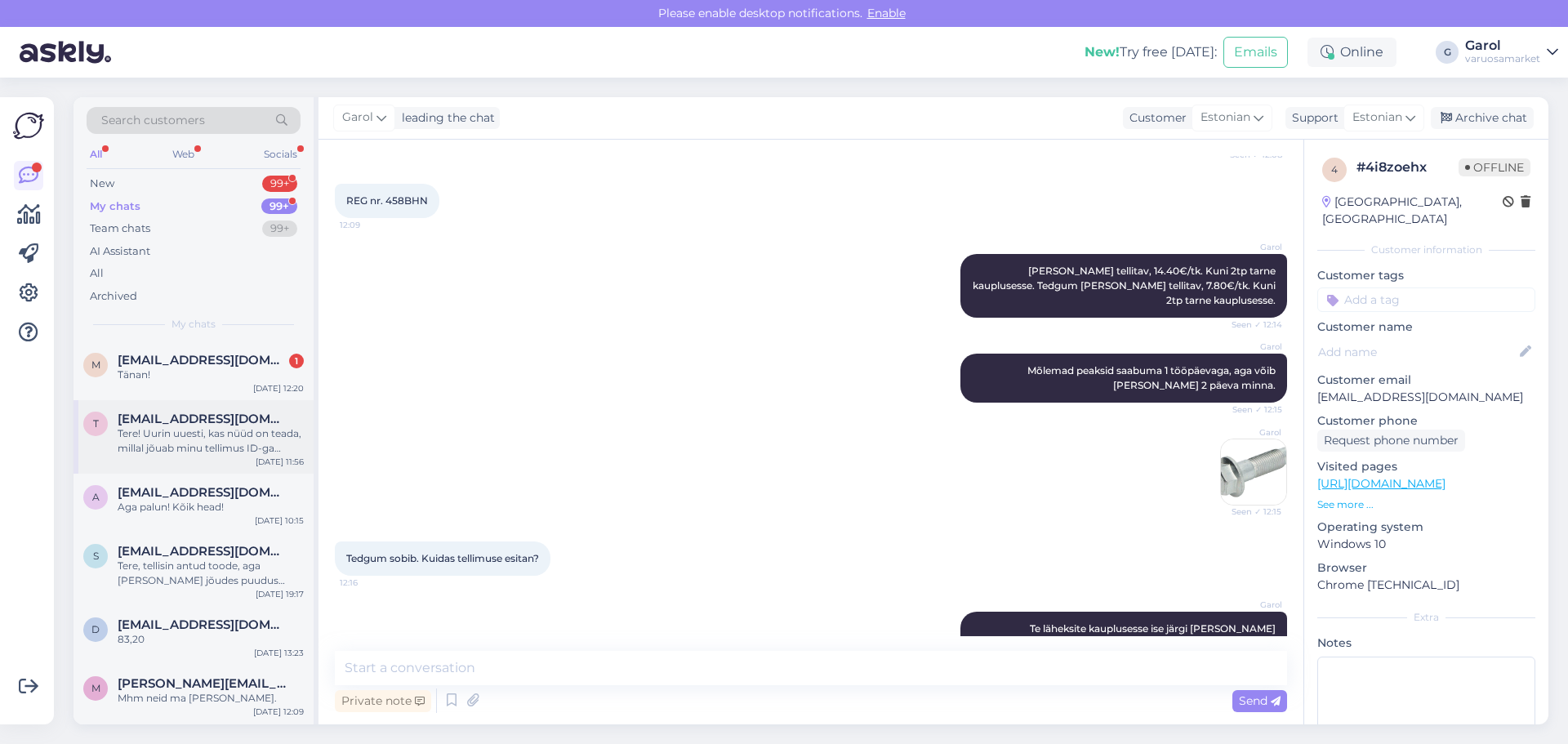
click at [193, 422] on span "[EMAIL_ADDRESS][DOMAIN_NAME]" at bounding box center [202, 419] width 169 height 15
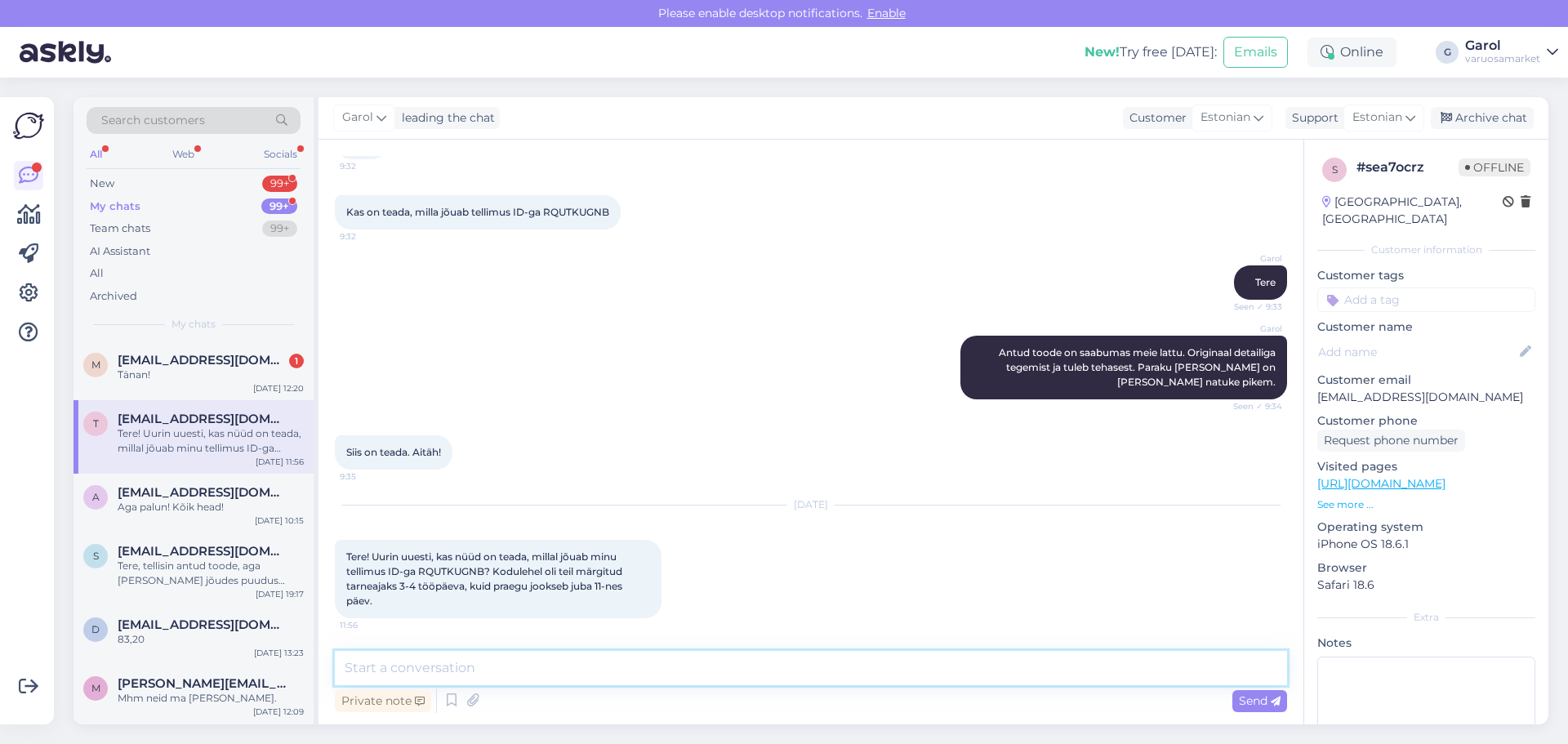
click at [516, 665] on textarea at bounding box center [811, 669] width 953 height 34
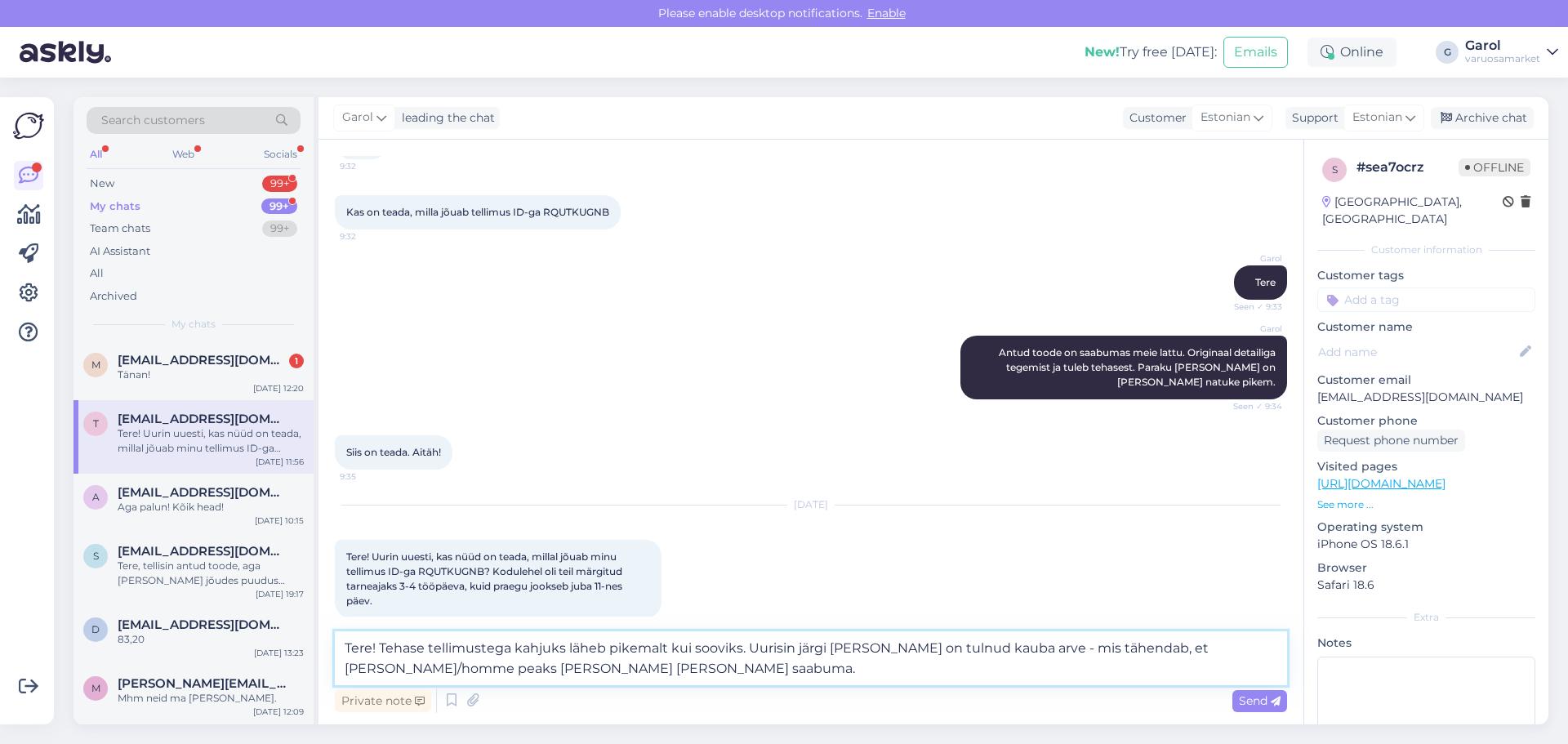
type textarea "Tere! Tehase tellimustega kahjuks läheb pikemalt kui sooviks. Uurisin järgi [PE…"
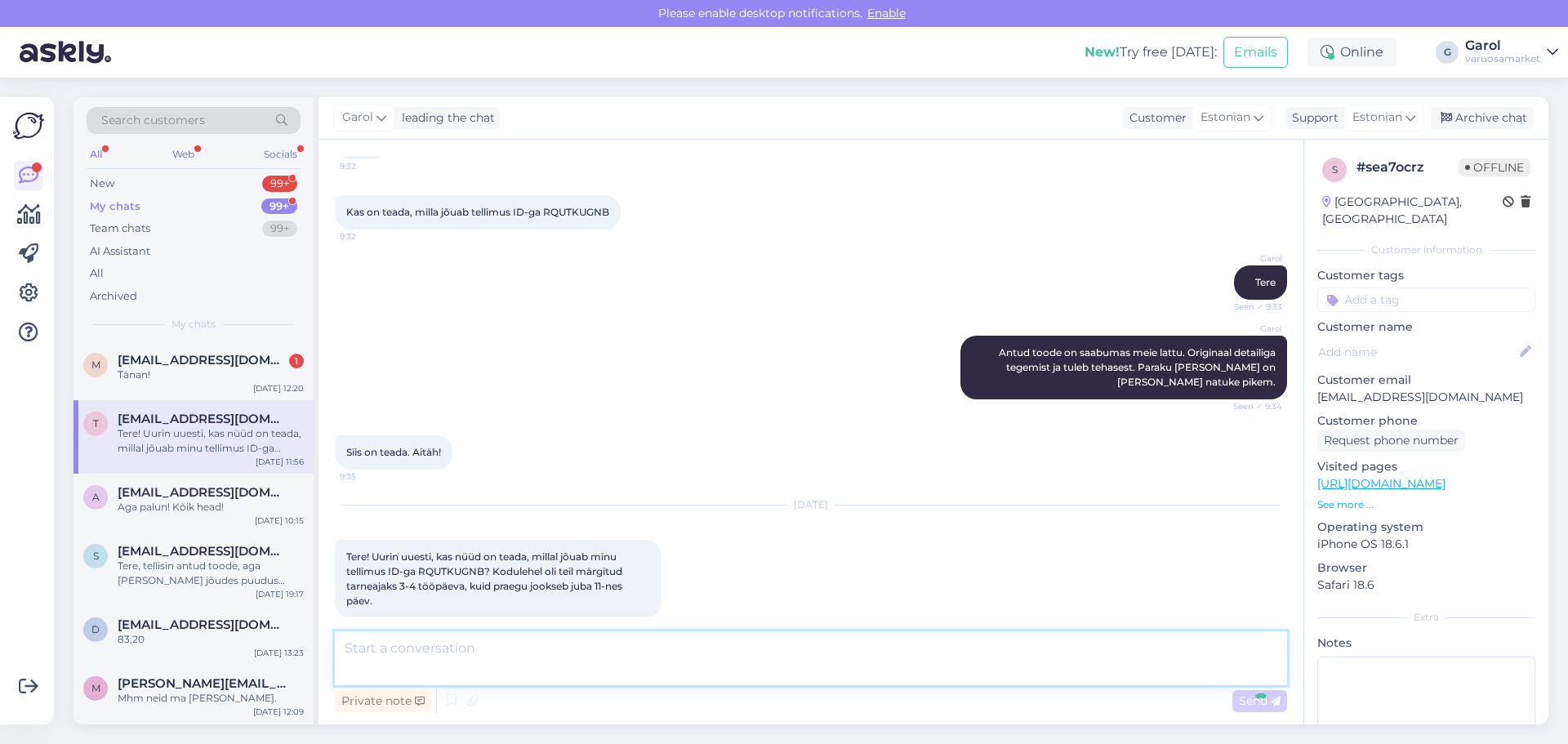
scroll to position [217, 0]
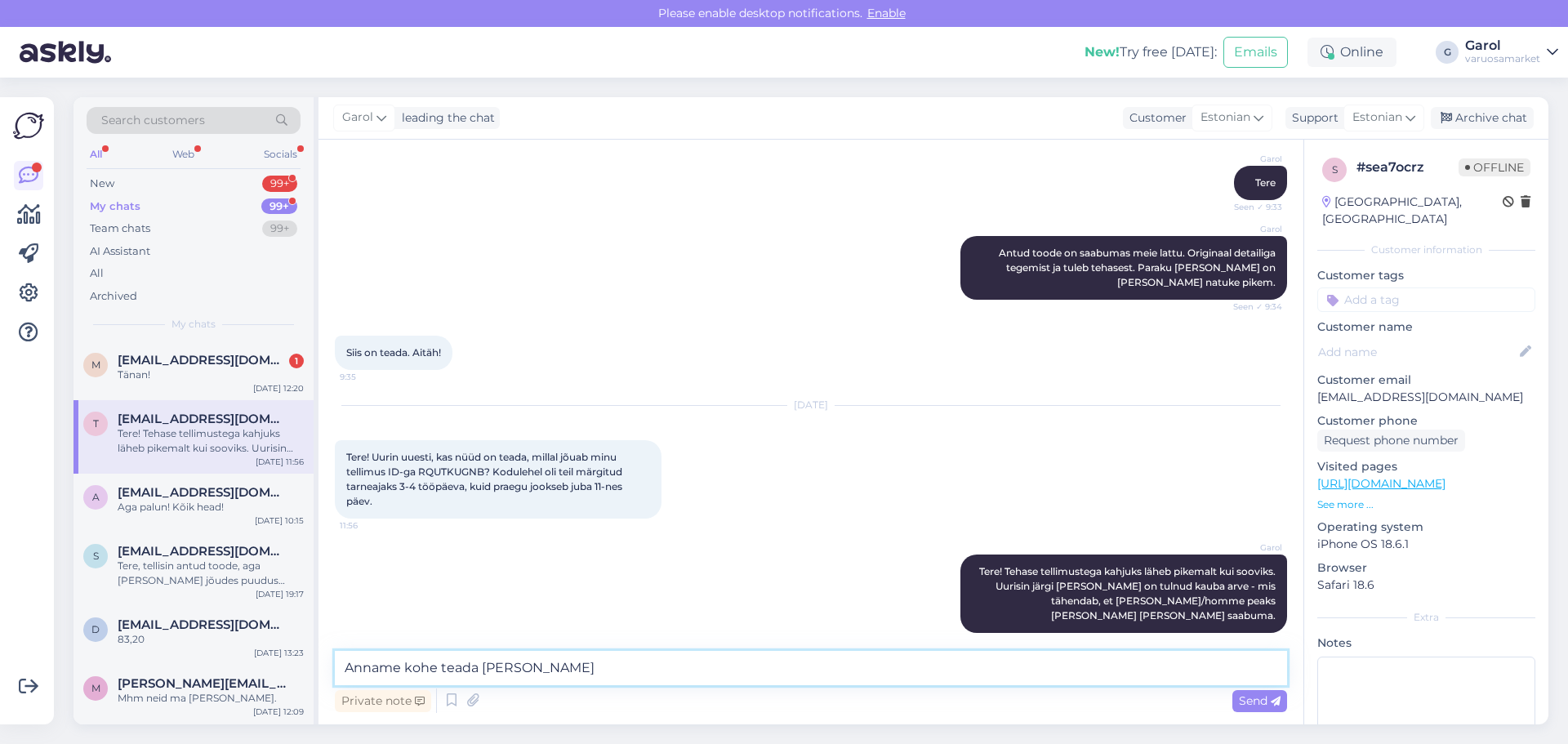
type textarea "Anname kohe teada [PERSON_NAME]"
click at [184, 366] on span "[EMAIL_ADDRESS][DOMAIN_NAME]" at bounding box center [202, 360] width 169 height 15
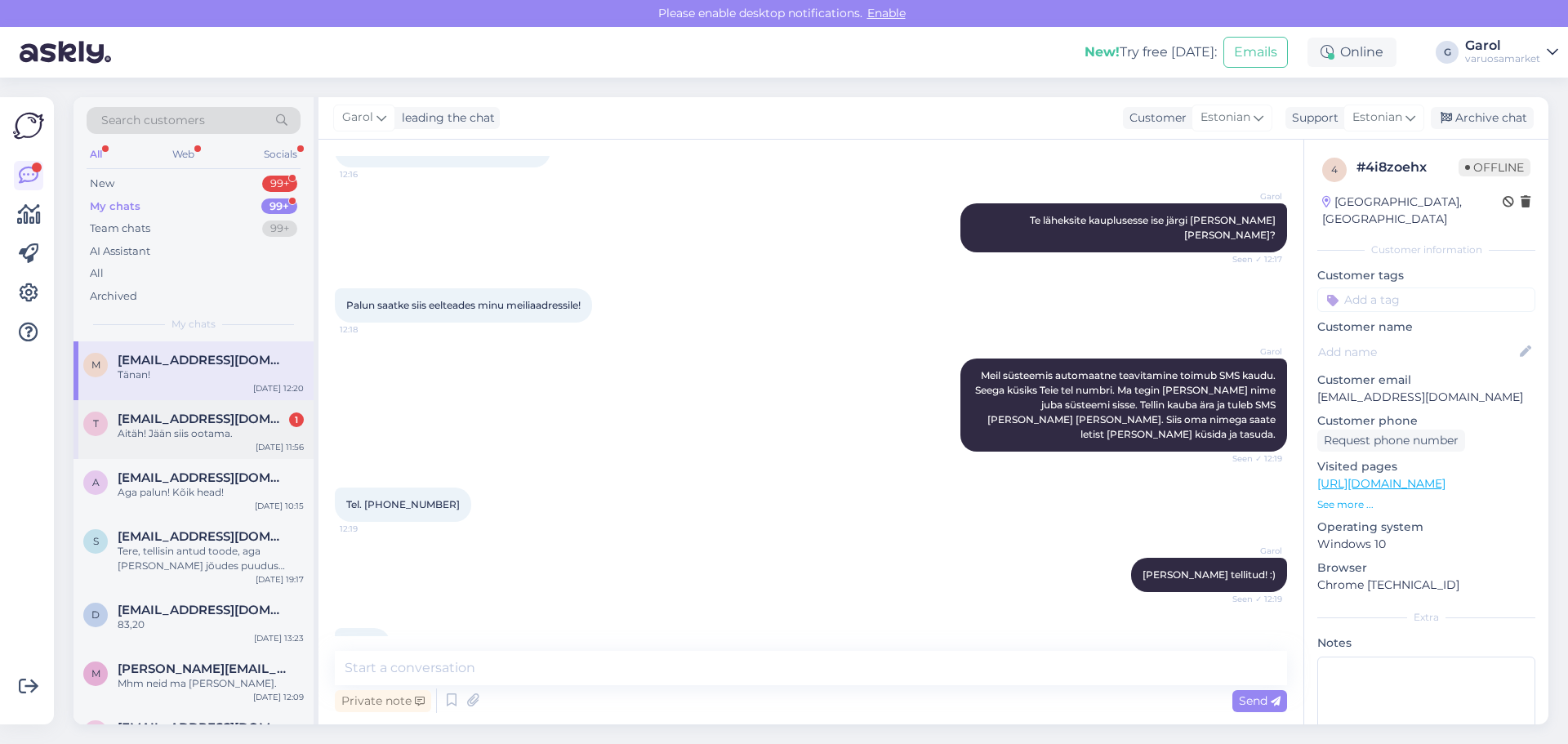
click at [216, 437] on div "Aitäh! Jään siis ootama." at bounding box center [211, 433] width 187 height 15
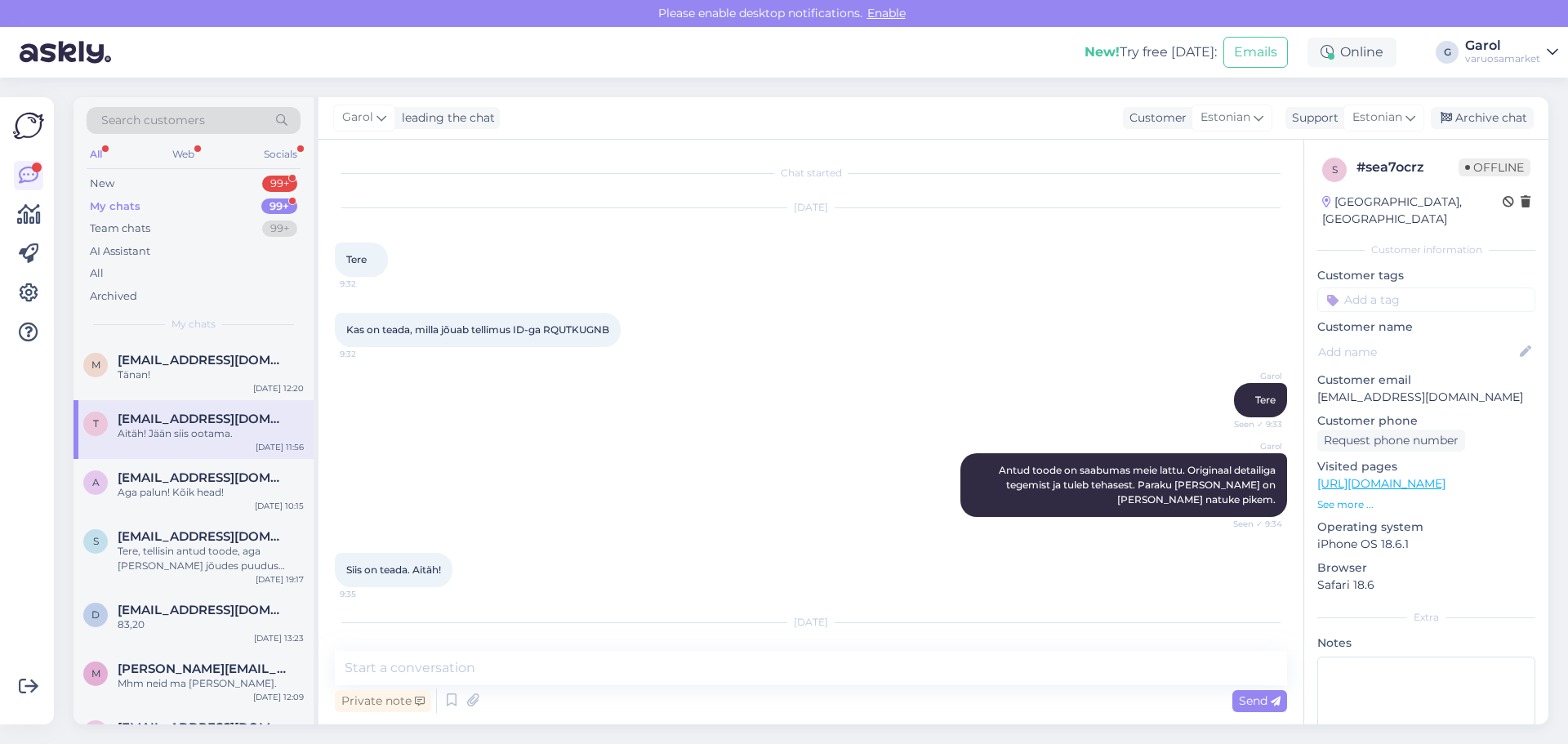
scroll to position [288, 0]
